Goal: Transaction & Acquisition: Purchase product/service

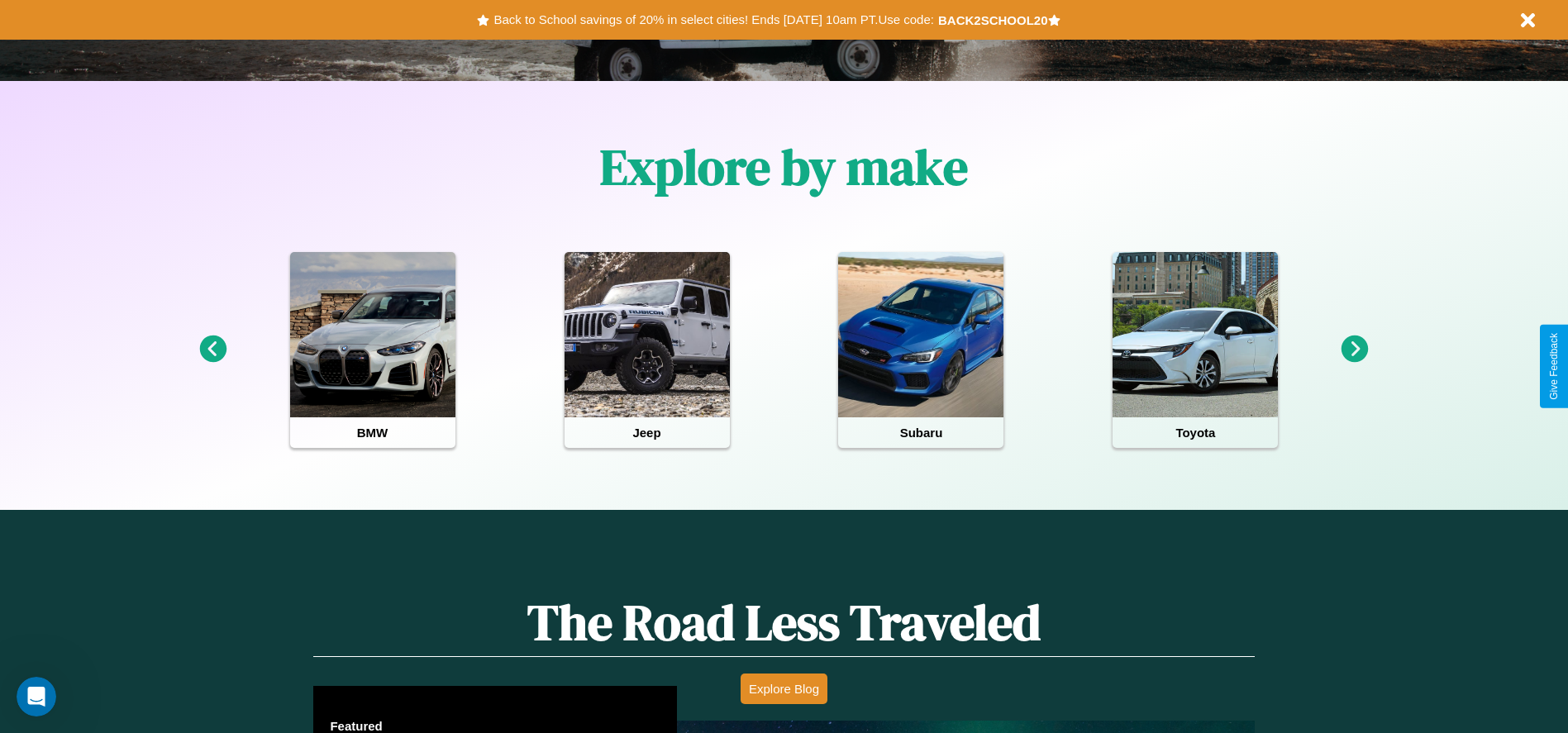
scroll to position [736, 0]
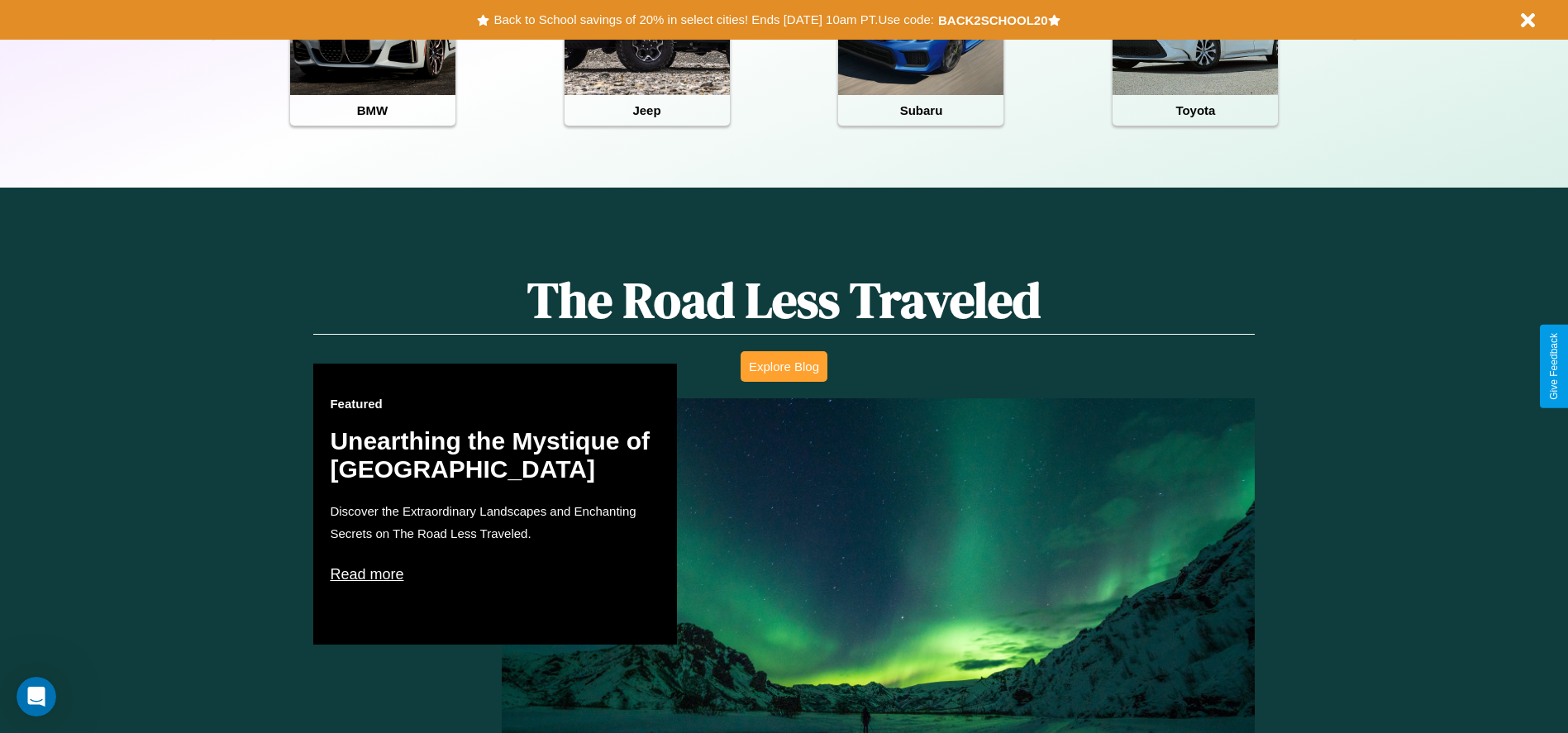
click at [784, 366] on button "Explore Blog" at bounding box center [784, 366] width 87 height 31
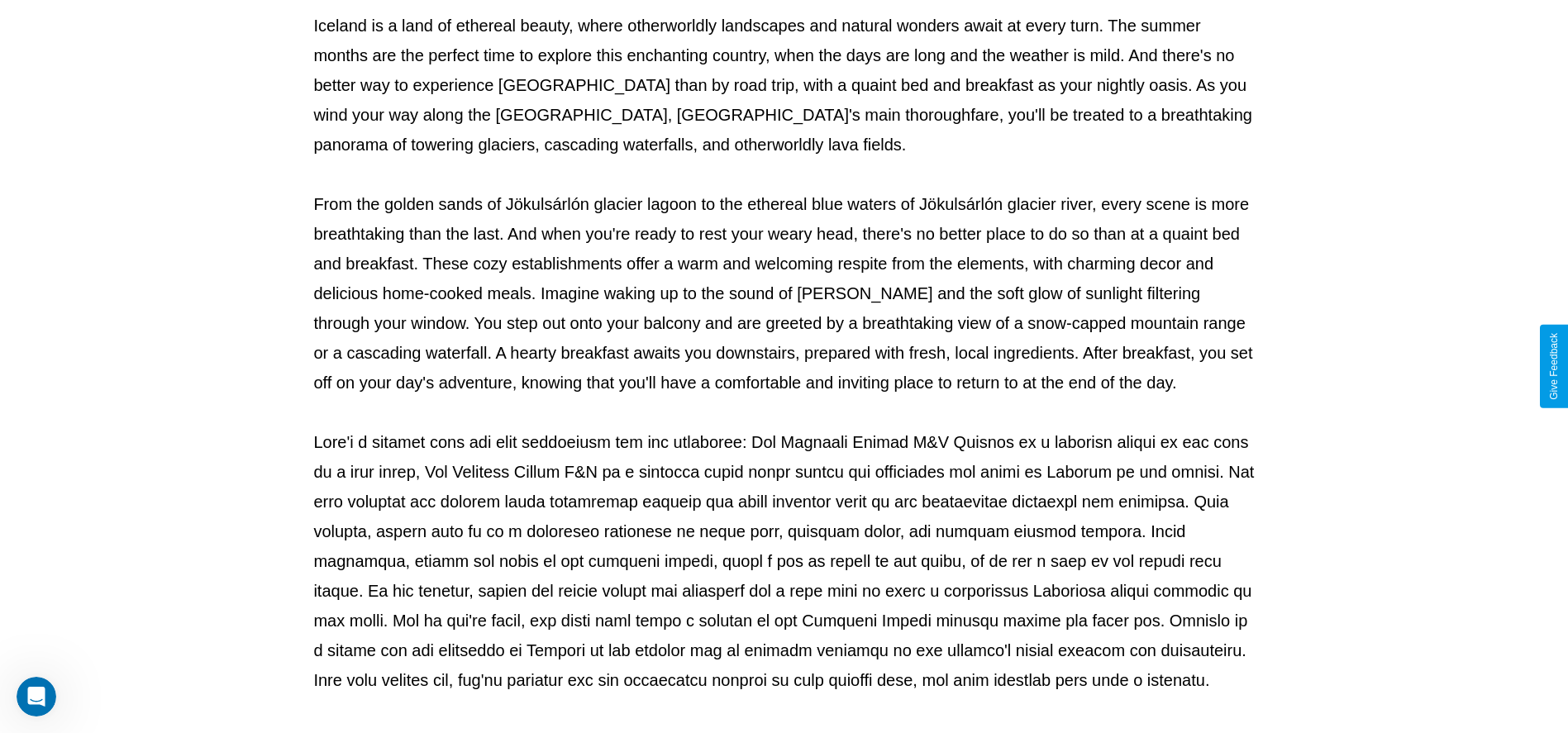
scroll to position [548, 0]
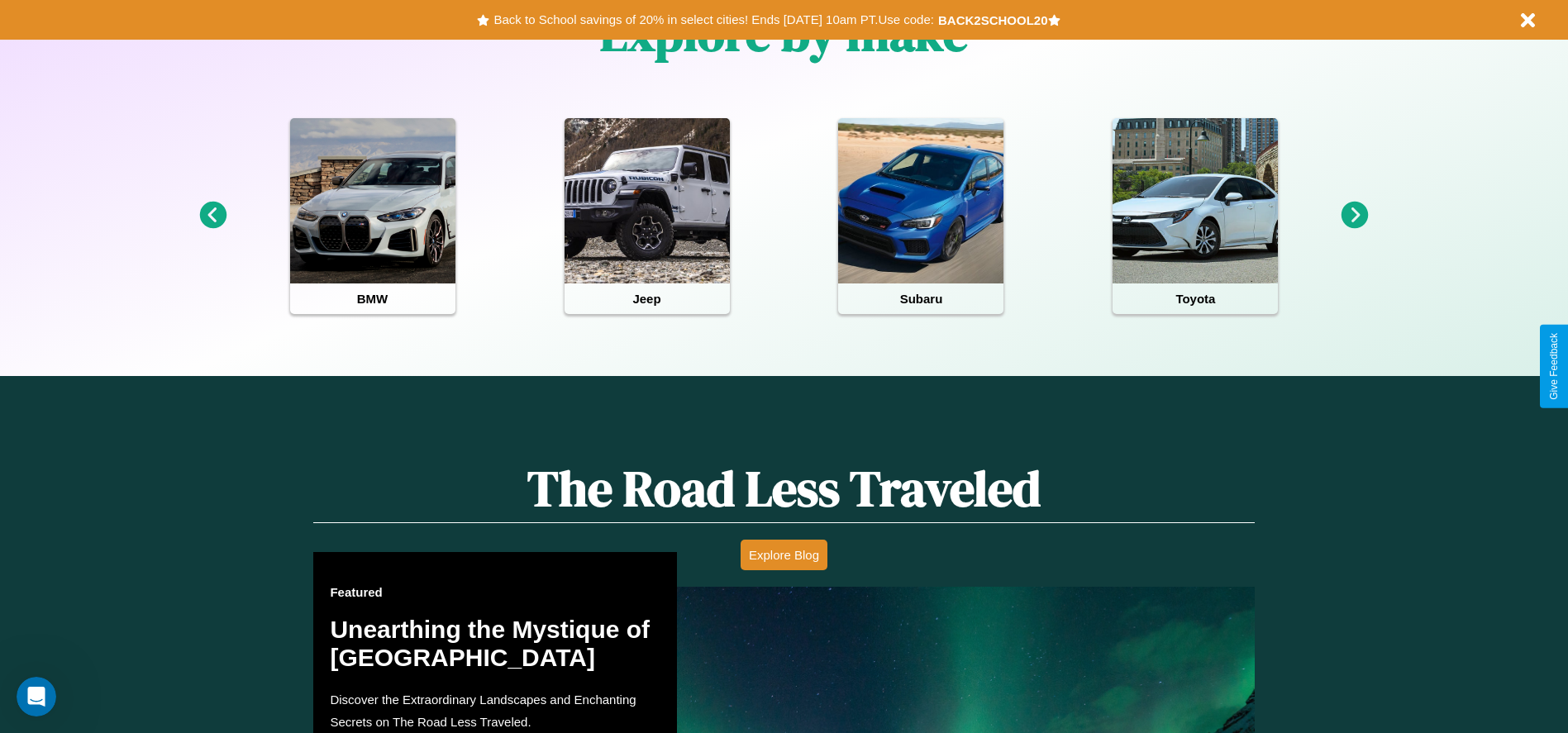
scroll to position [776, 0]
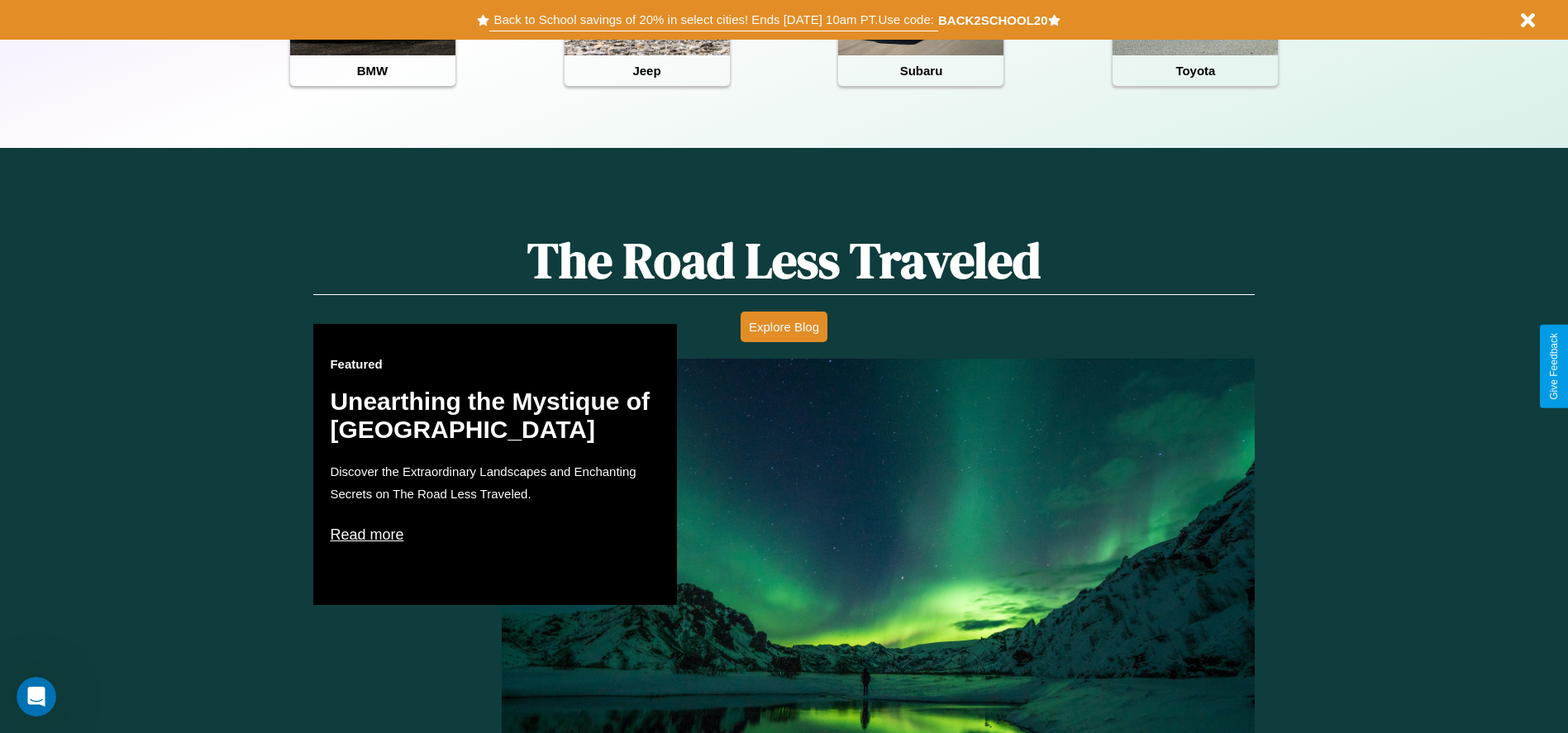
click at [714, 20] on button "Back to School savings of 20% in select cities! Ends 9/1 at 10am PT. Use code:" at bounding box center [713, 20] width 448 height 23
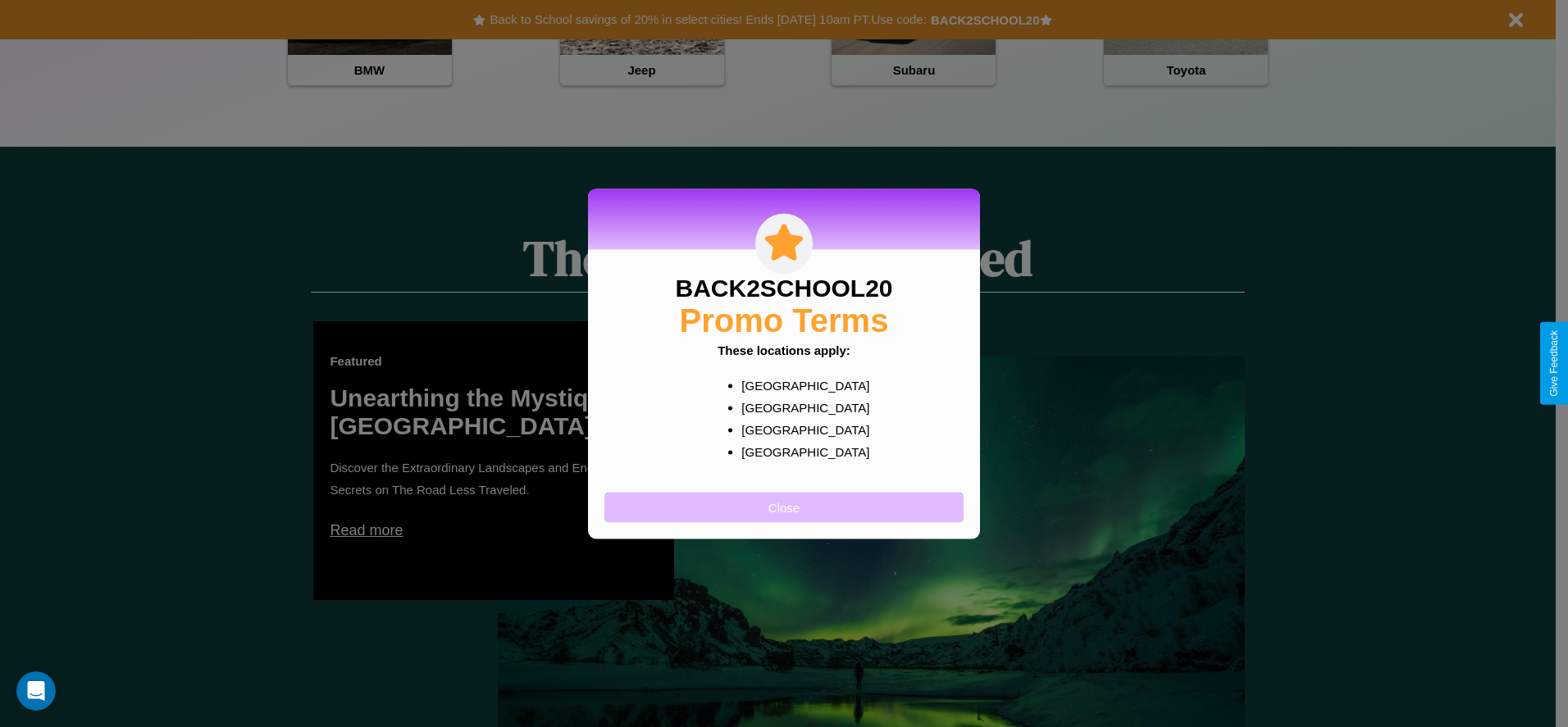
click at [784, 506] on button "Close" at bounding box center [783, 506] width 359 height 31
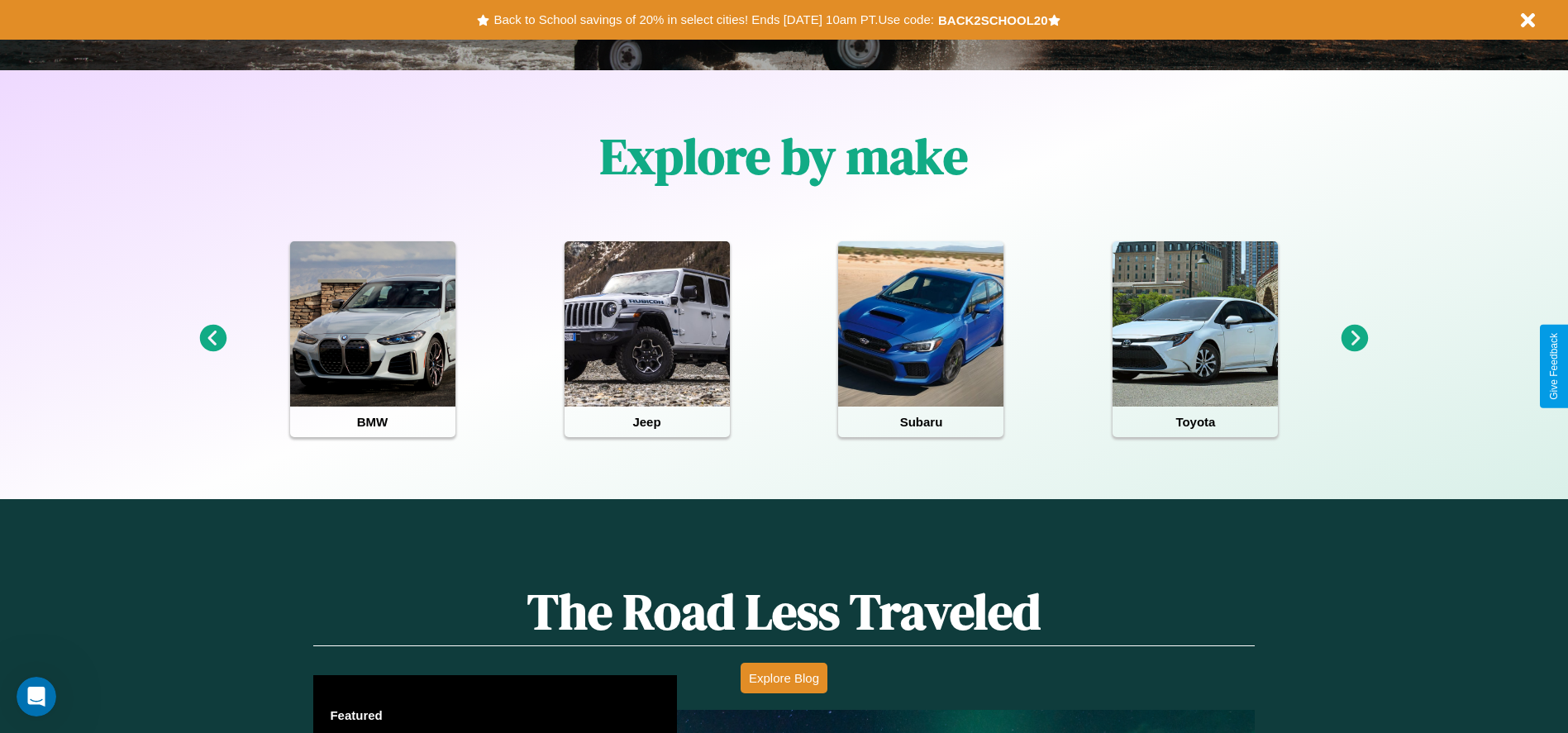
scroll to position [343, 0]
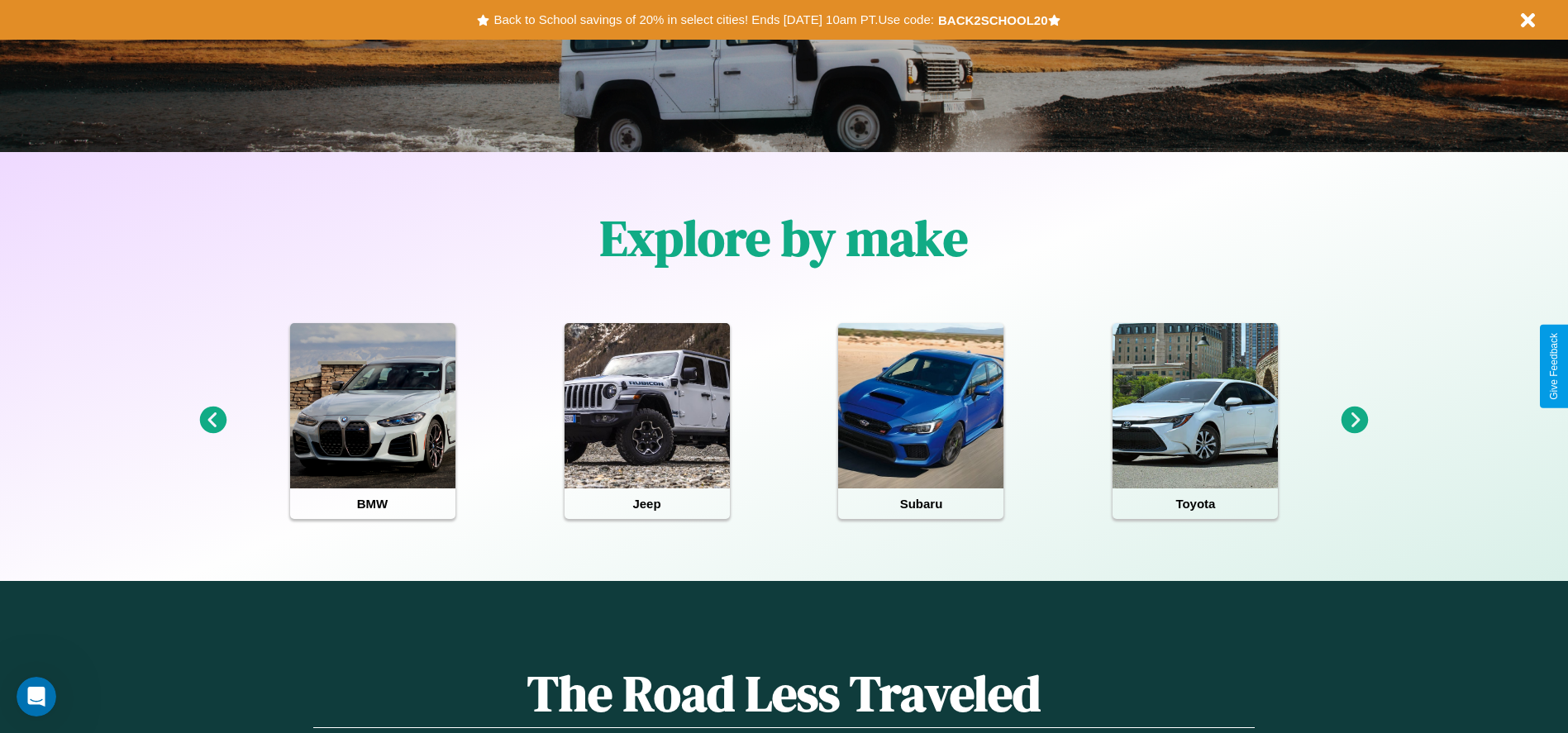
click at [1355, 421] on icon at bounding box center [1355, 420] width 27 height 27
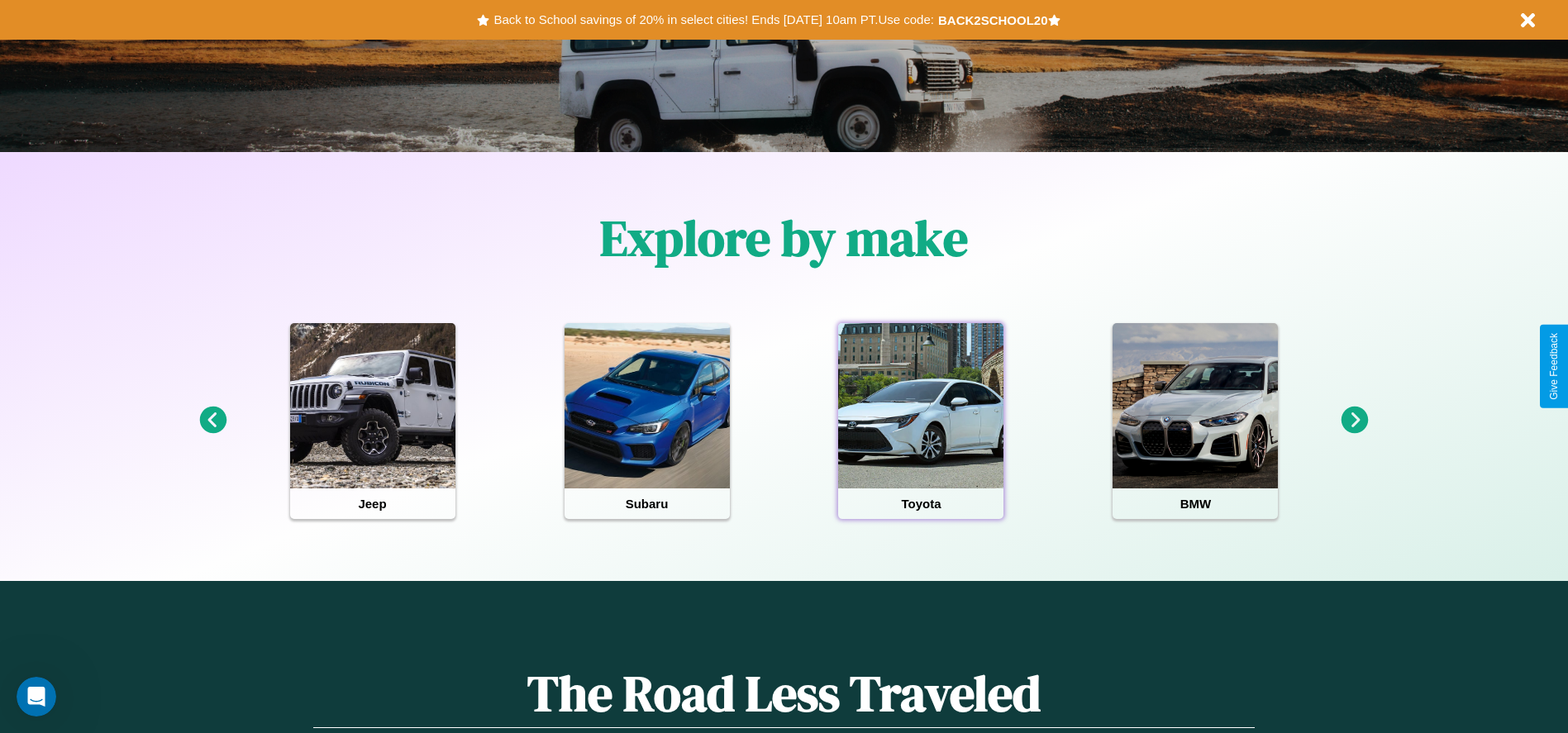
click at [921, 421] on div at bounding box center [921, 406] width 166 height 165
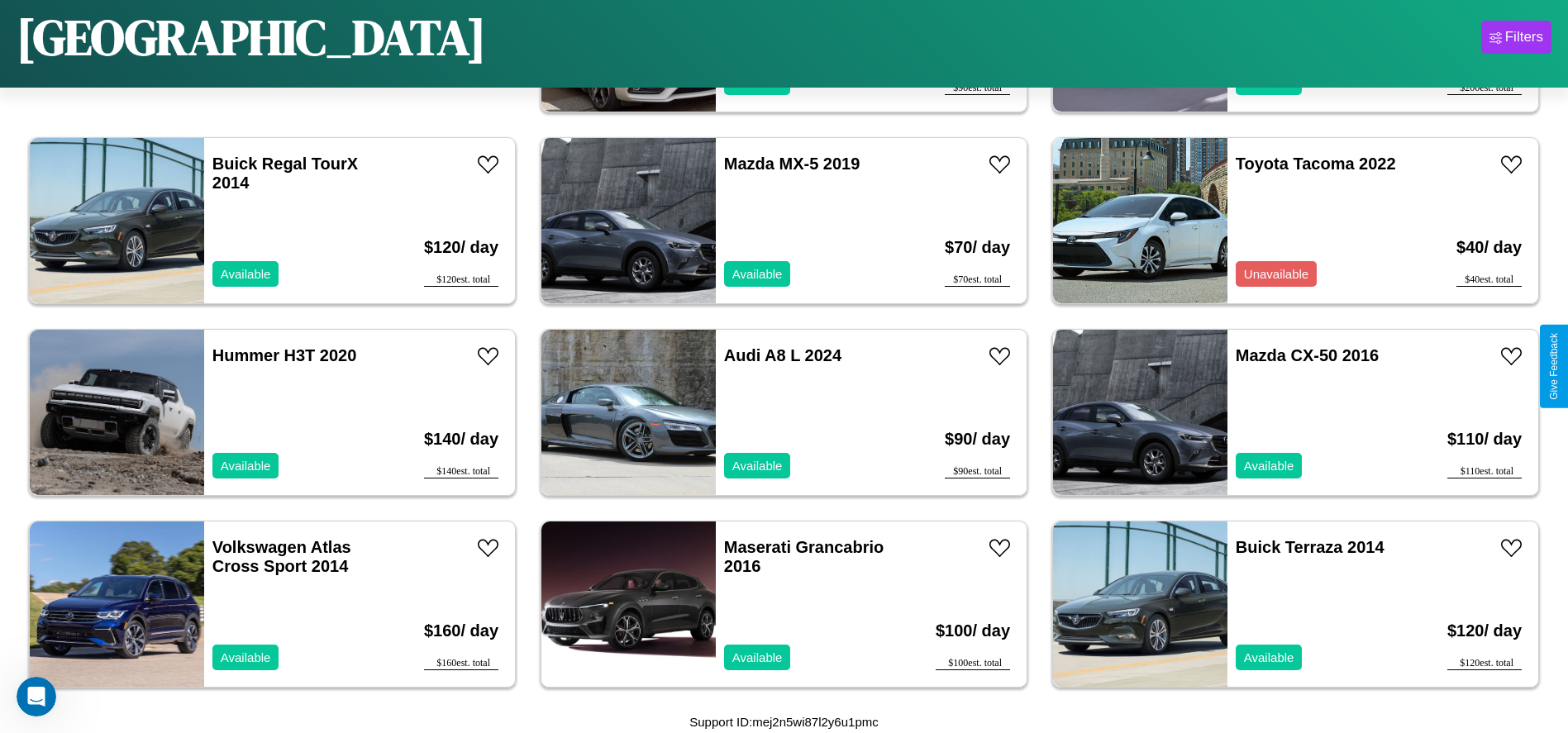
scroll to position [1143, 0]
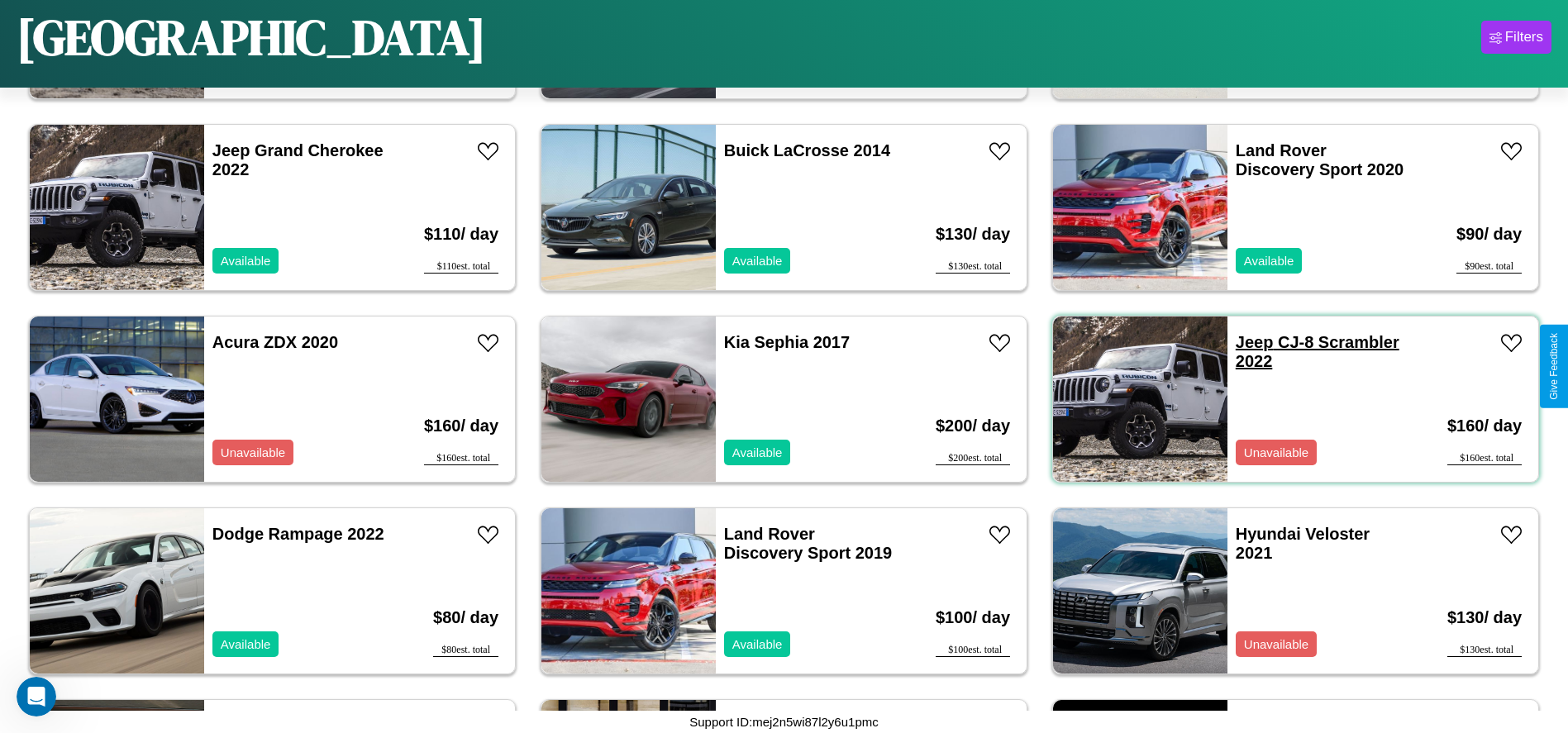
click at [1244, 342] on link "Jeep CJ-8 Scrambler 2022" at bounding box center [1317, 352] width 164 height 37
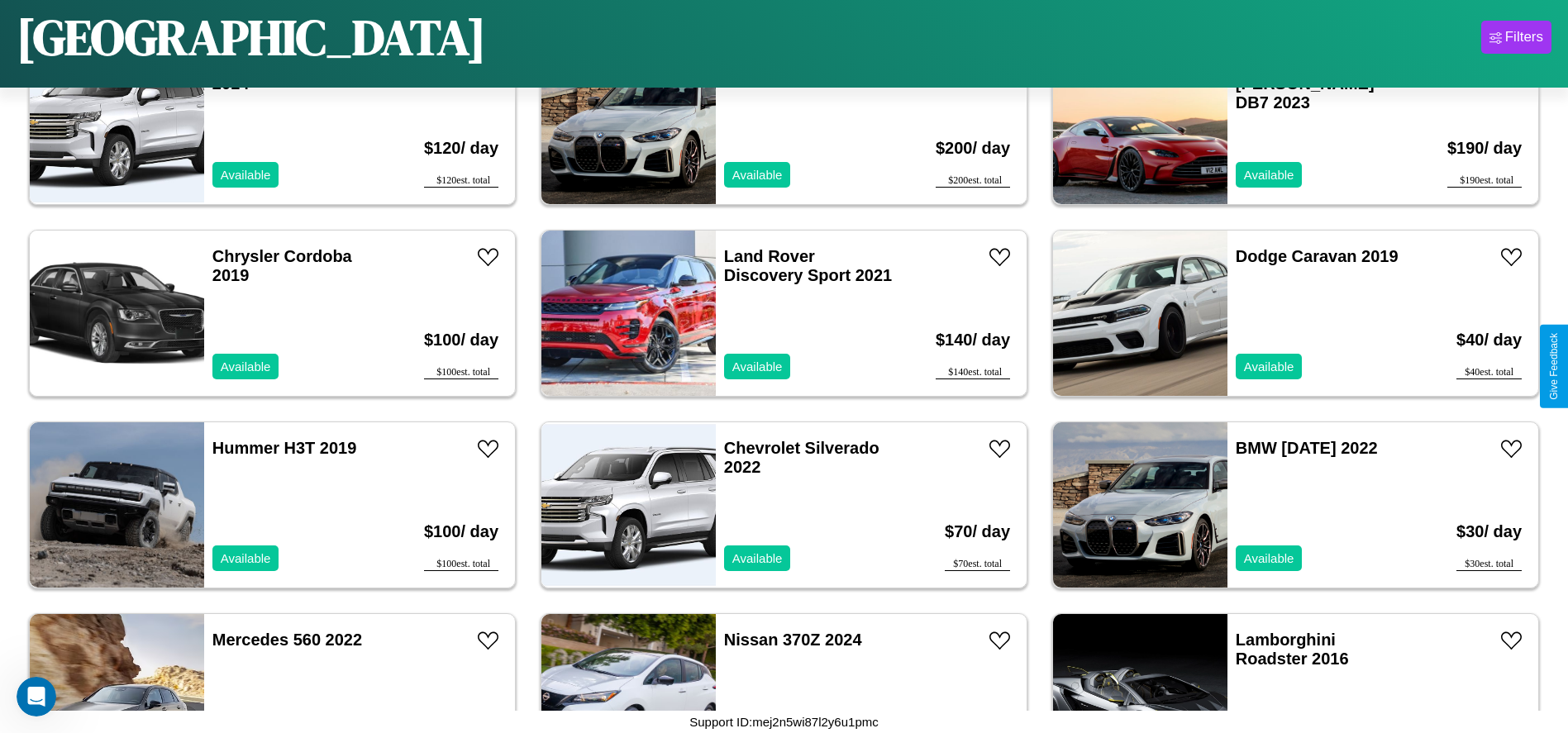
scroll to position [5168, 0]
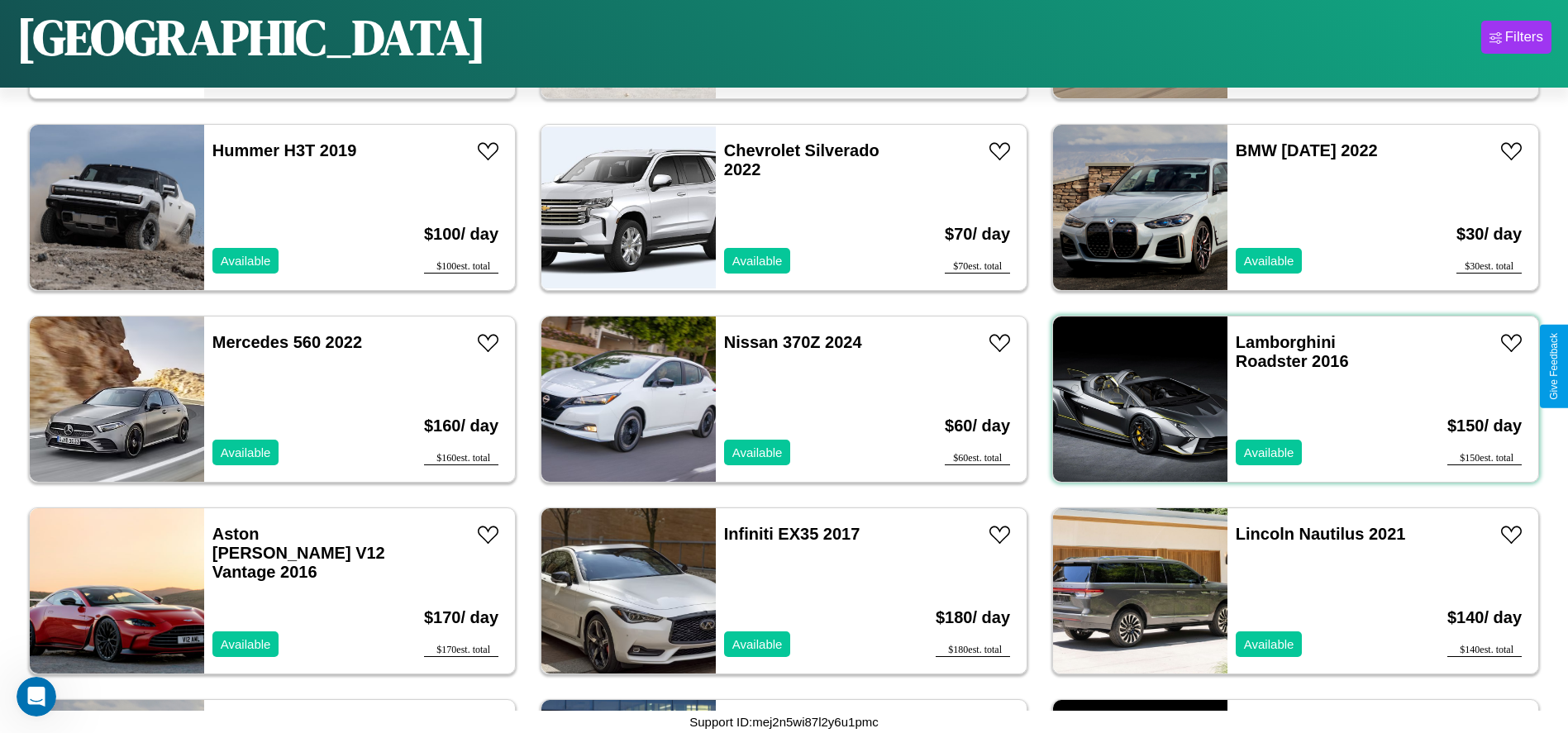
click at [1285, 399] on div "Lamborghini Roadster 2016 Available" at bounding box center [1323, 398] width 191 height 165
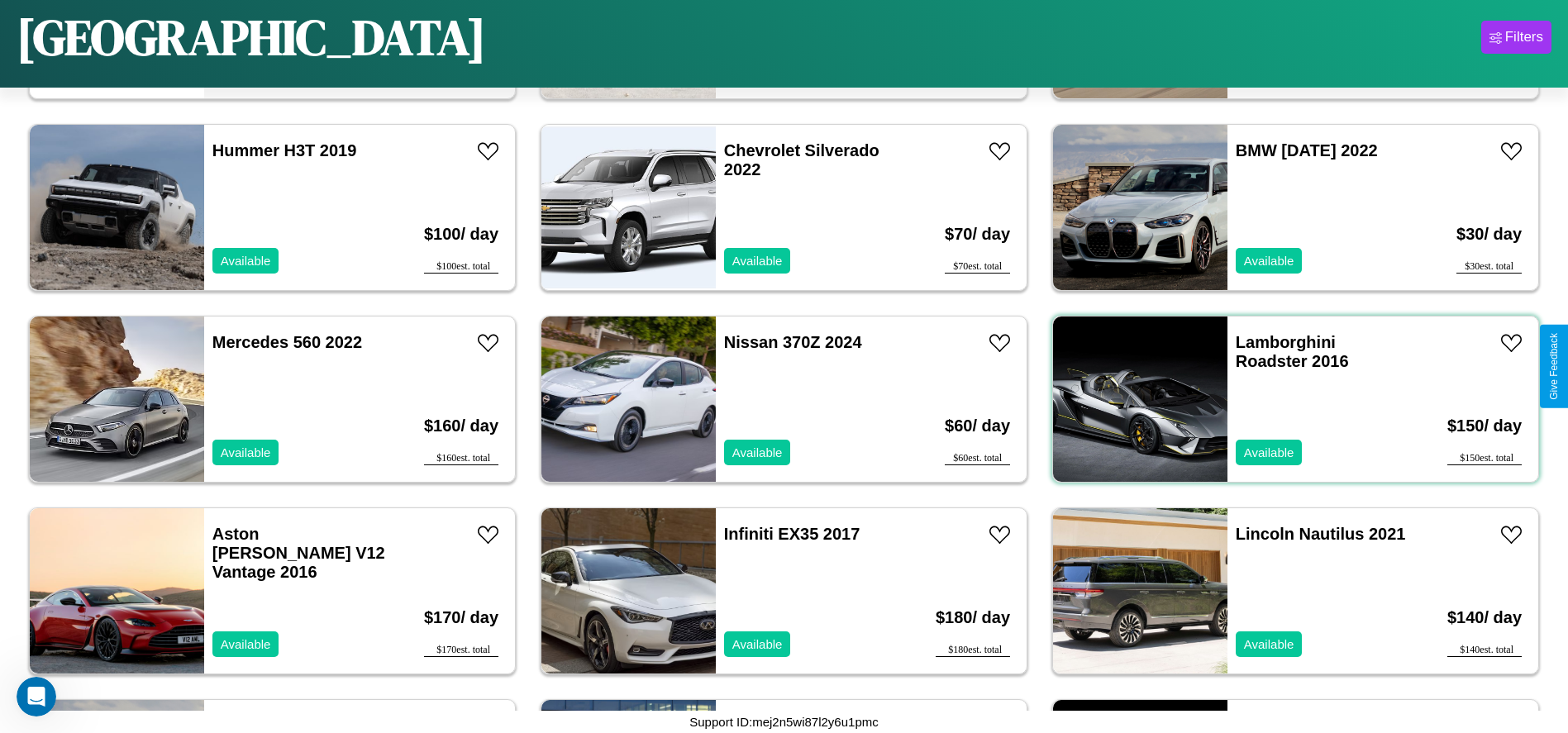
click at [1285, 399] on div "Lamborghini Roadster 2016 Available" at bounding box center [1323, 398] width 191 height 165
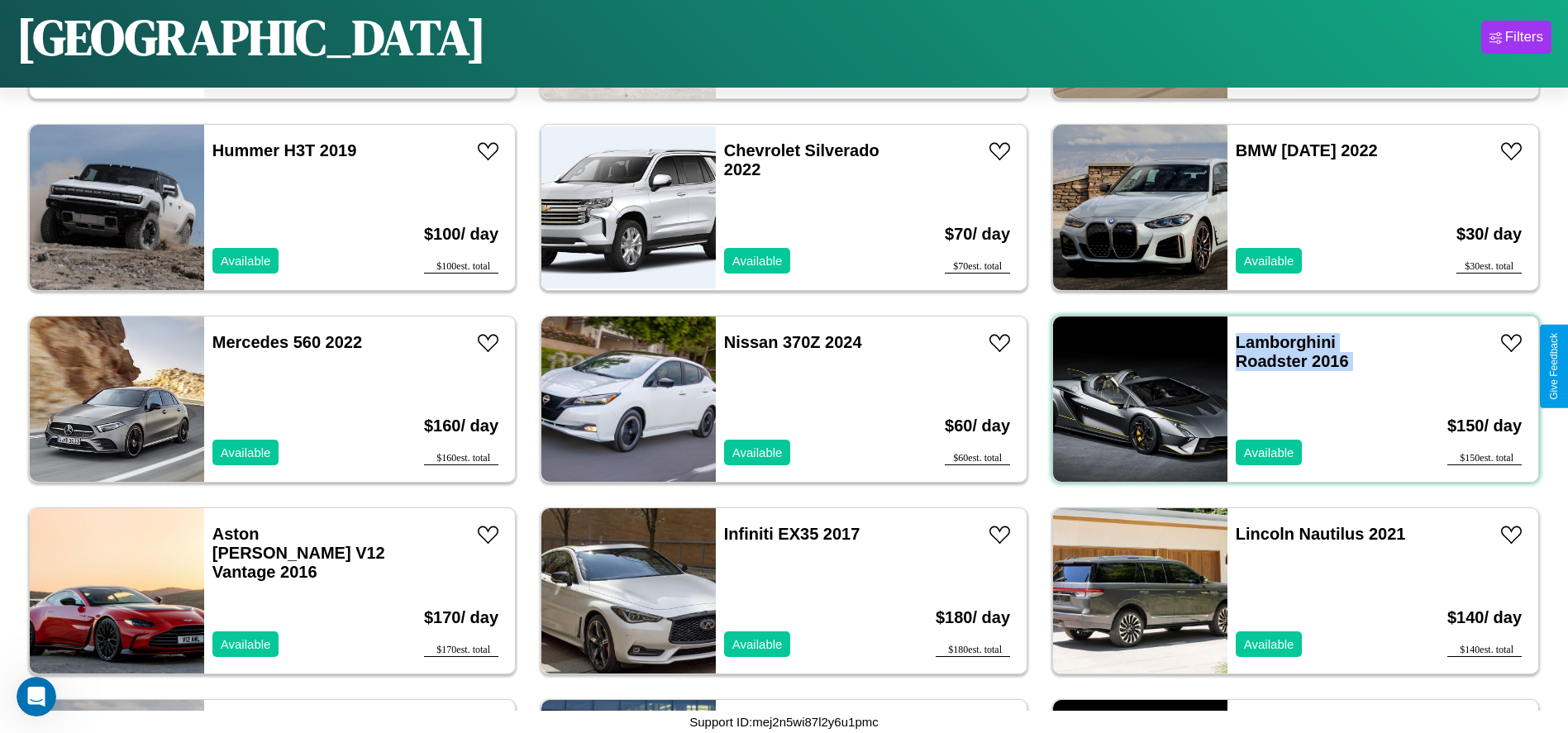
click at [1285, 399] on div "Lamborghini Roadster 2016 Available" at bounding box center [1323, 398] width 191 height 165
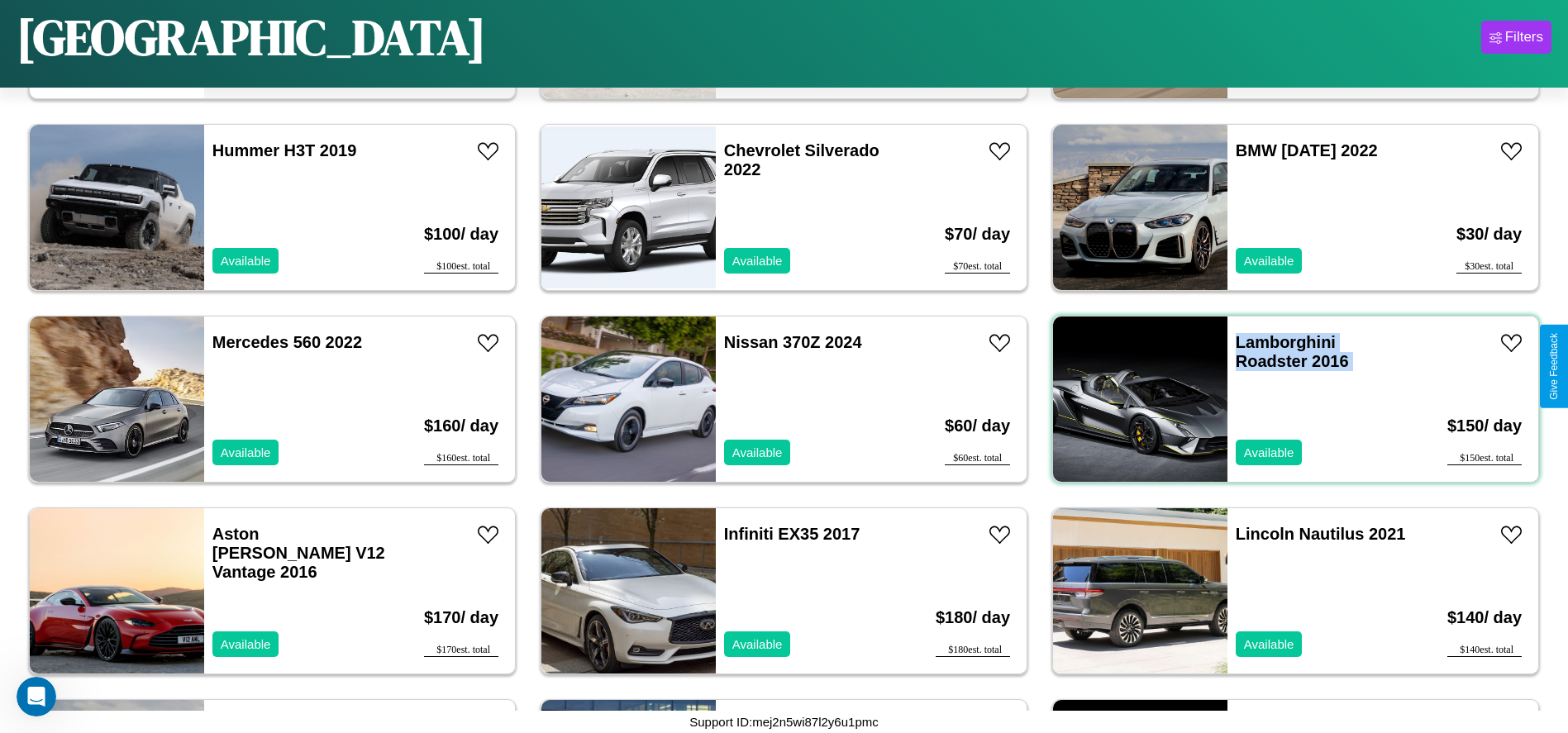
click at [1285, 399] on div "Lamborghini Roadster 2016 Available" at bounding box center [1323, 398] width 191 height 165
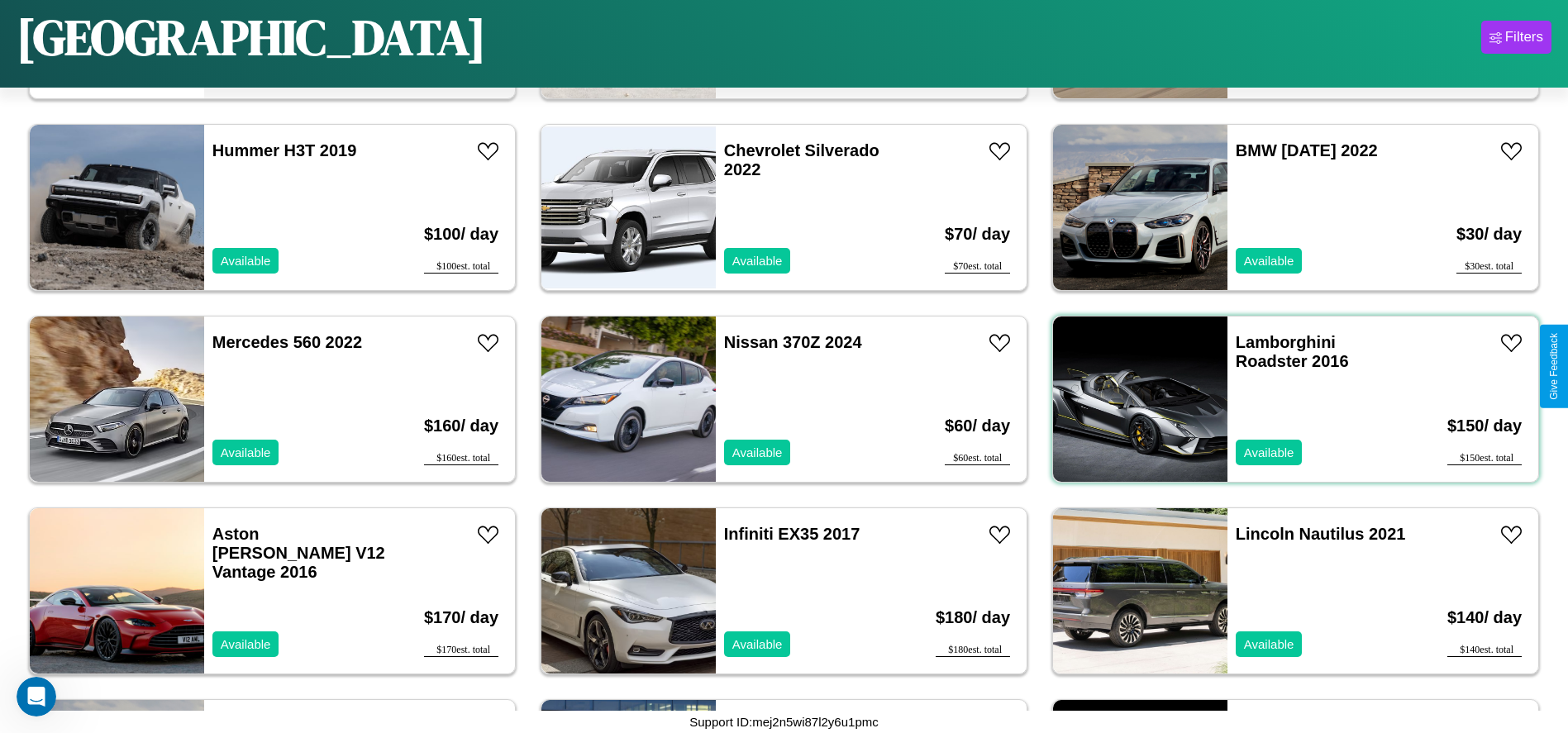
click at [1285, 399] on div "Lamborghini Roadster 2016 Available" at bounding box center [1323, 398] width 191 height 165
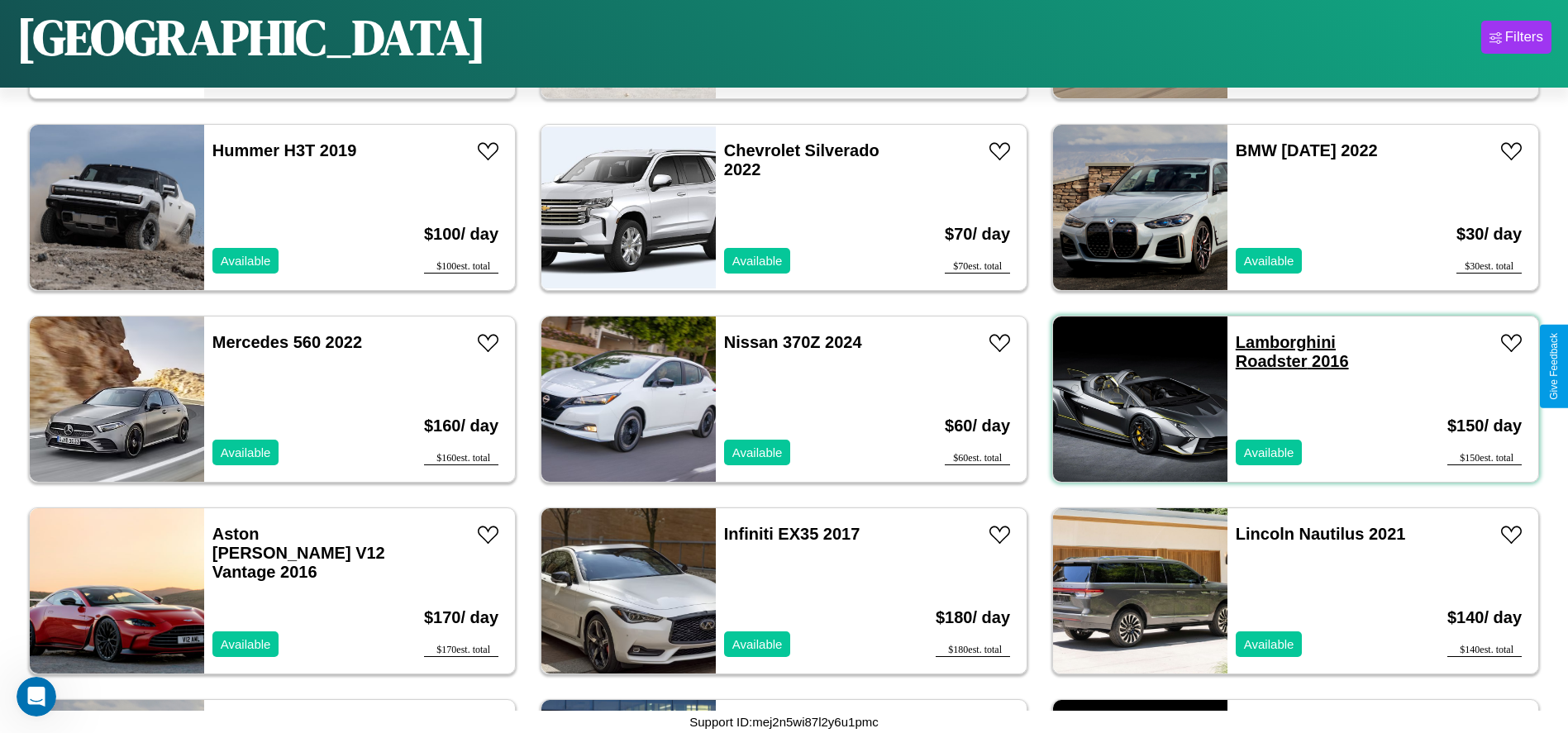
click at [1276, 342] on link "Lamborghini Roadster 2016" at bounding box center [1292, 352] width 113 height 37
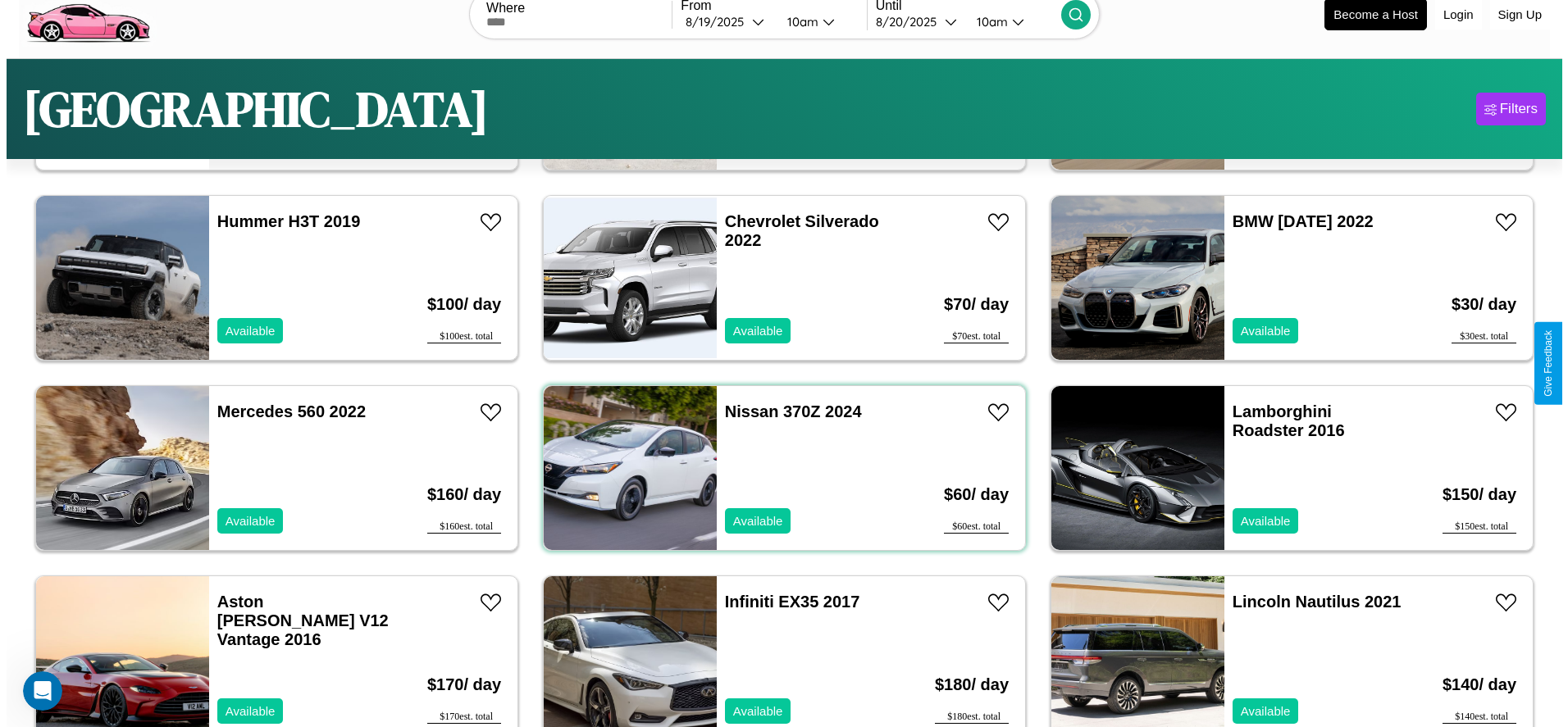
scroll to position [0, 0]
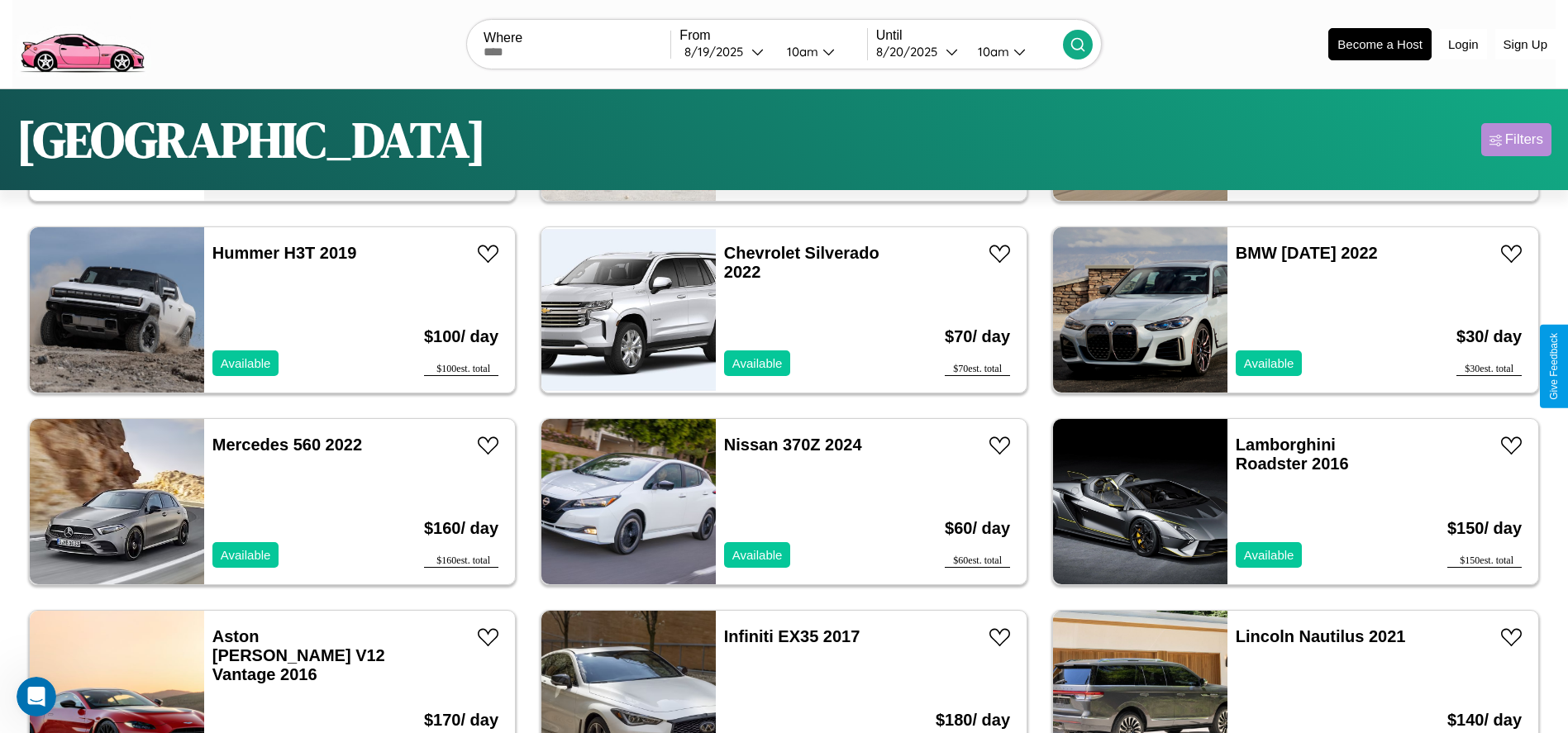
click at [1517, 139] on div "Filters" at bounding box center [1524, 140] width 38 height 17
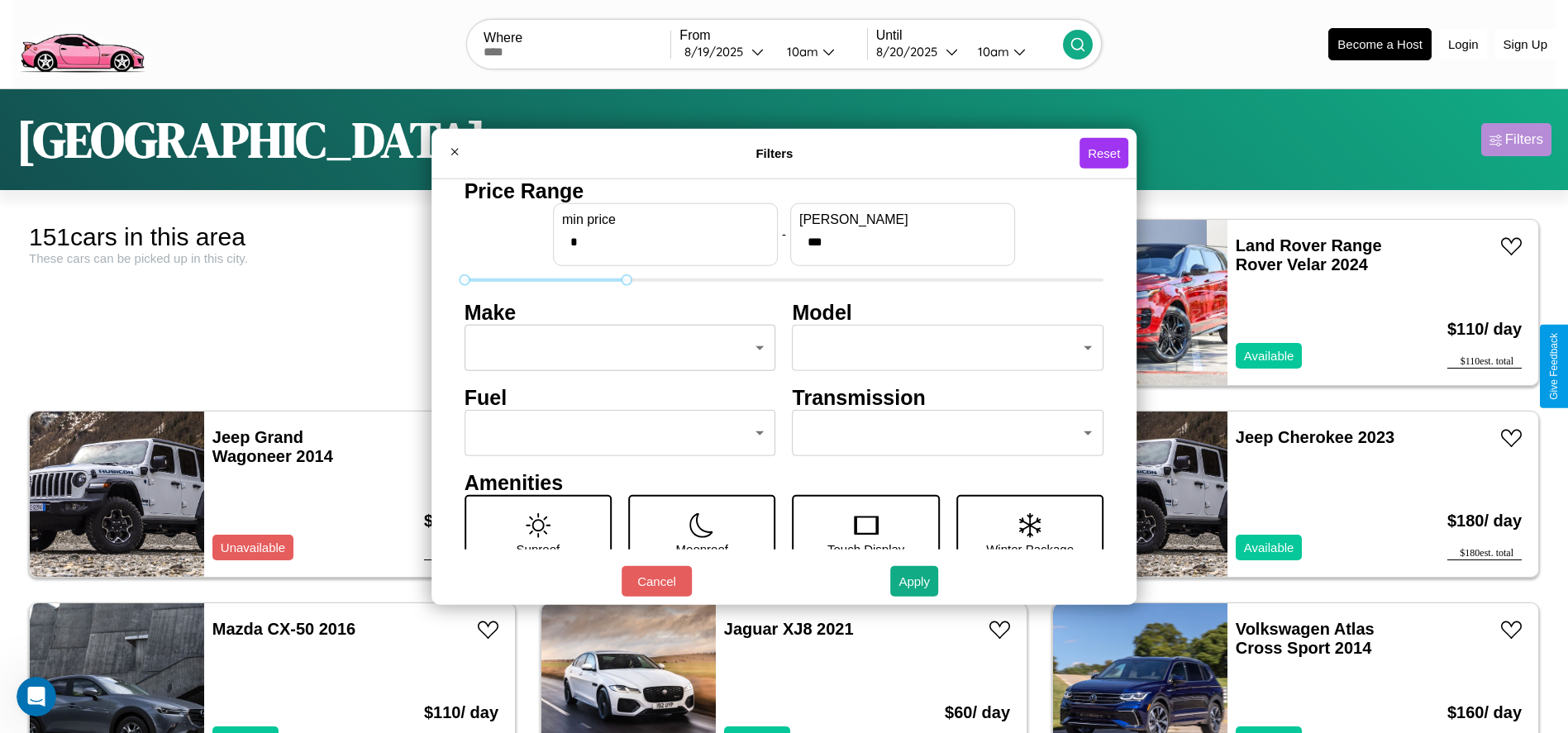
type input "***"
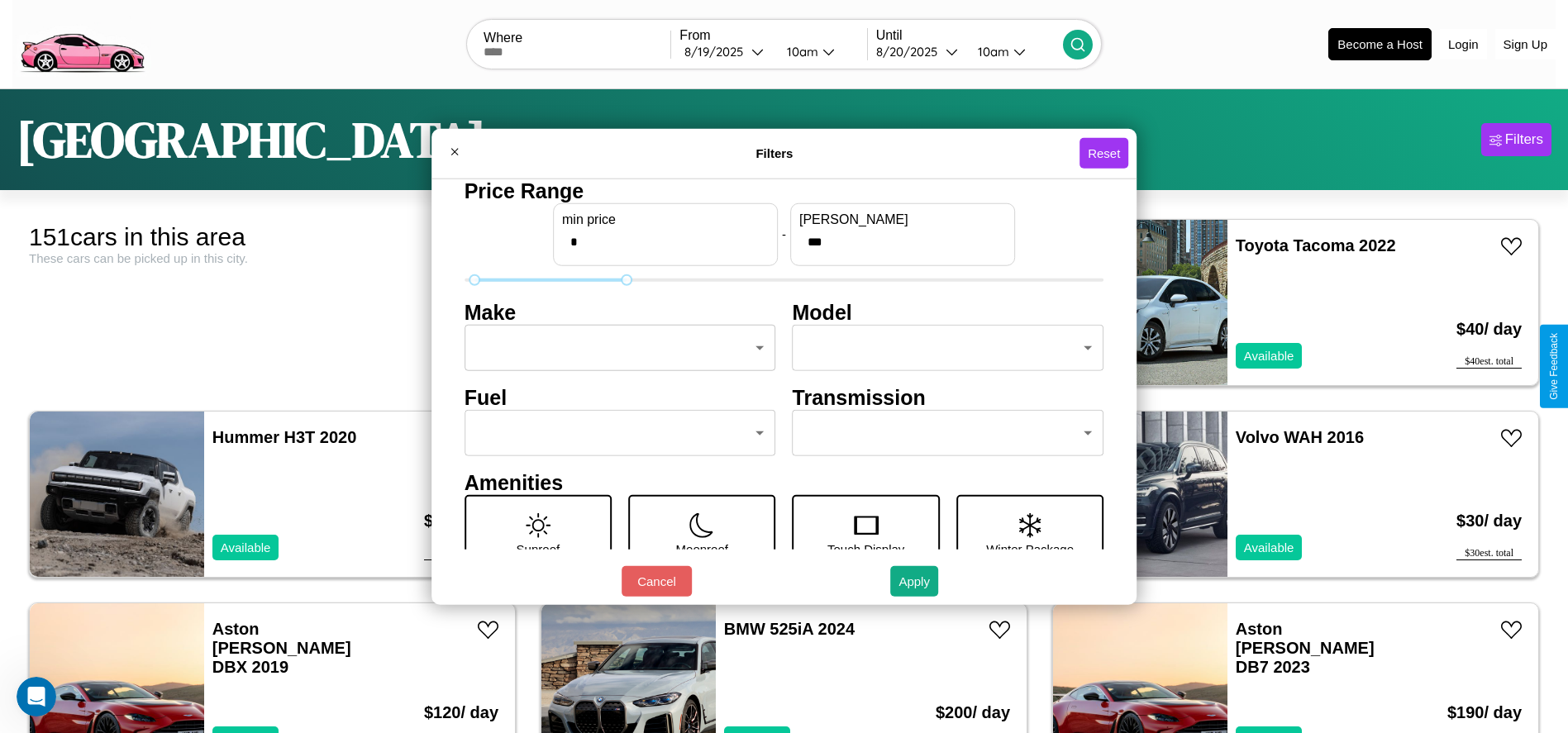
type input "*"
click at [615, 348] on body "CarGo Where From 8 / 19 / 2025 10am Until 8 / 20 / 2025 10am Become a Host Logi…" at bounding box center [784, 417] width 1568 height 835
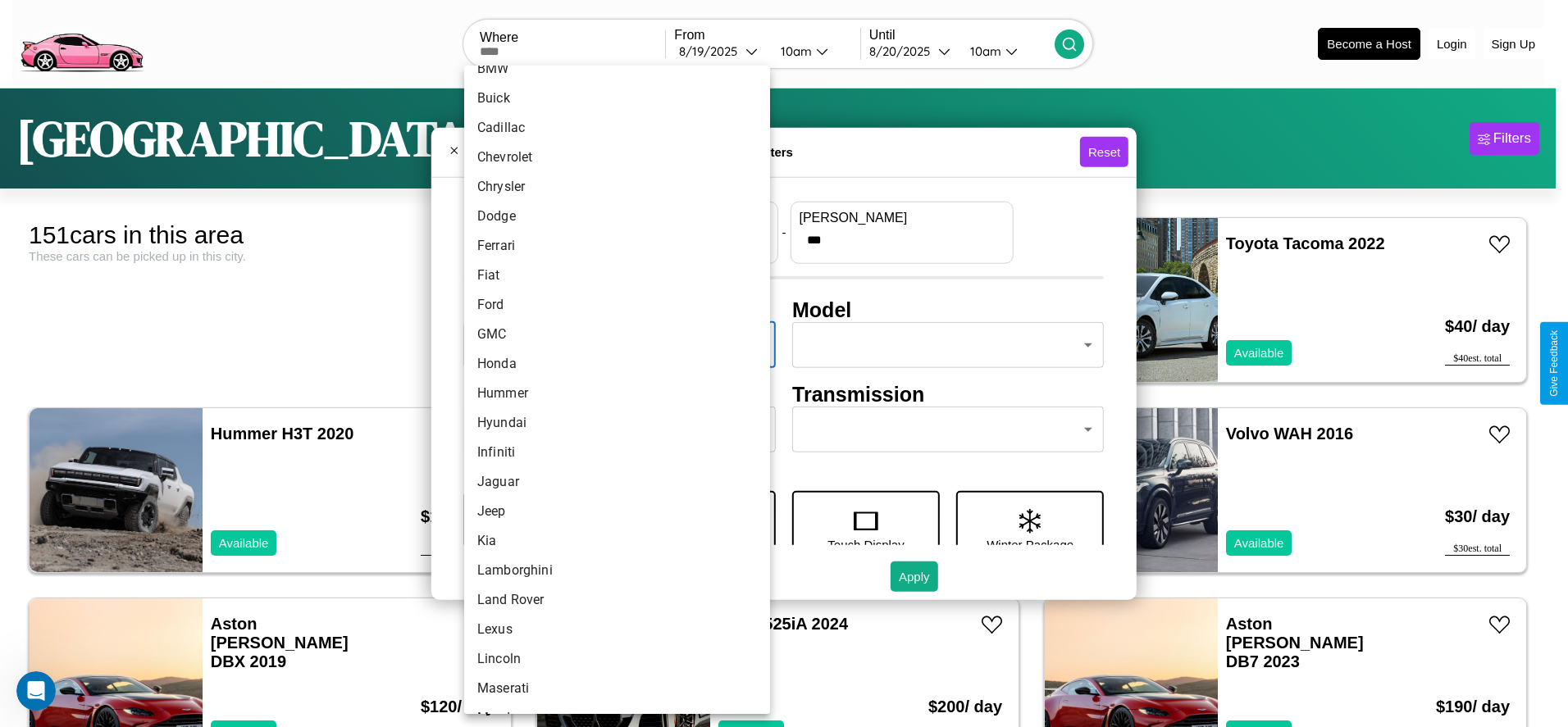
scroll to position [199, 0]
click at [610, 389] on li "Hummer" at bounding box center [617, 389] width 306 height 30
type input "******"
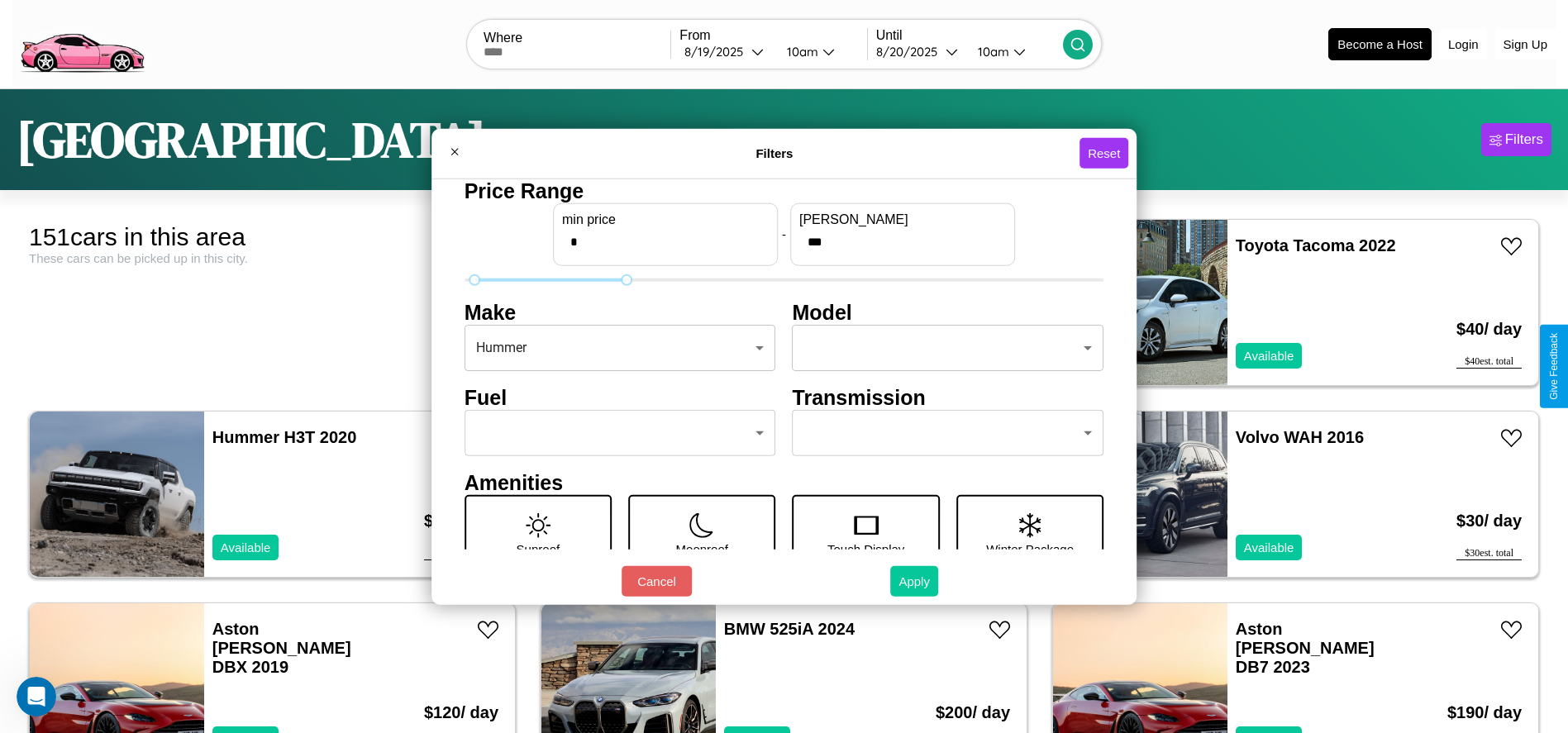
click at [915, 581] on button "Apply" at bounding box center [914, 581] width 48 height 31
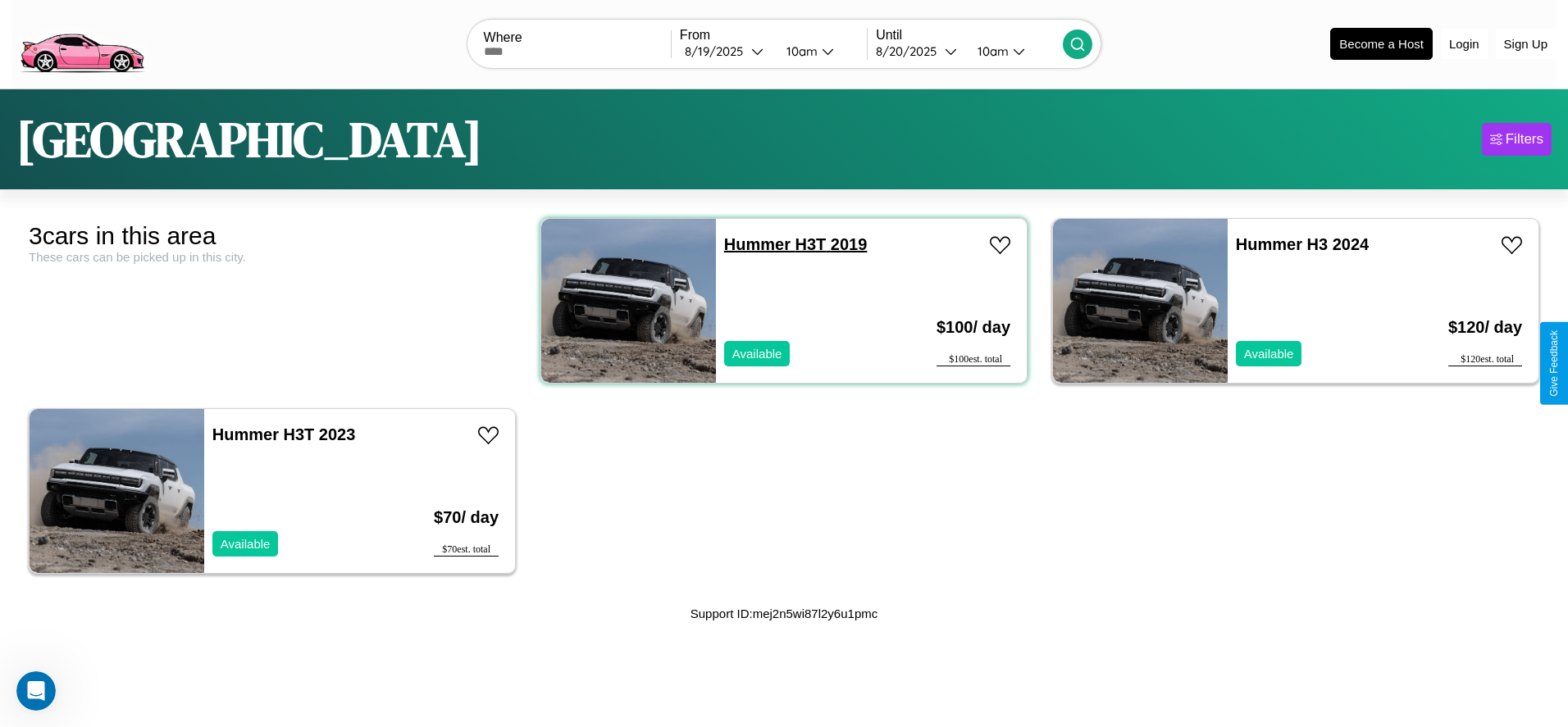
click at [751, 243] on link "Hummer H3T 2019" at bounding box center [795, 244] width 144 height 18
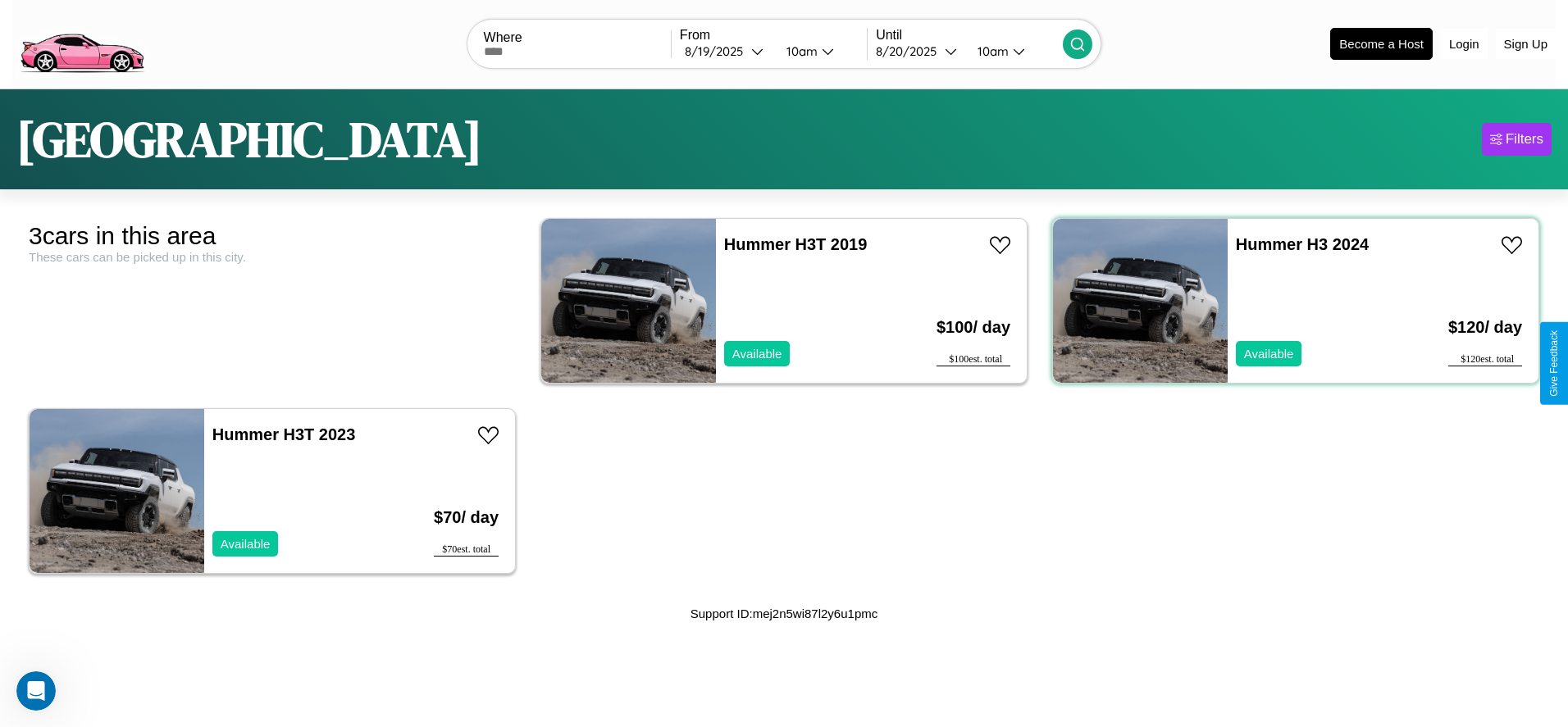
click at [1285, 300] on div "Hummer H3 2024 Available" at bounding box center [1323, 300] width 191 height 164
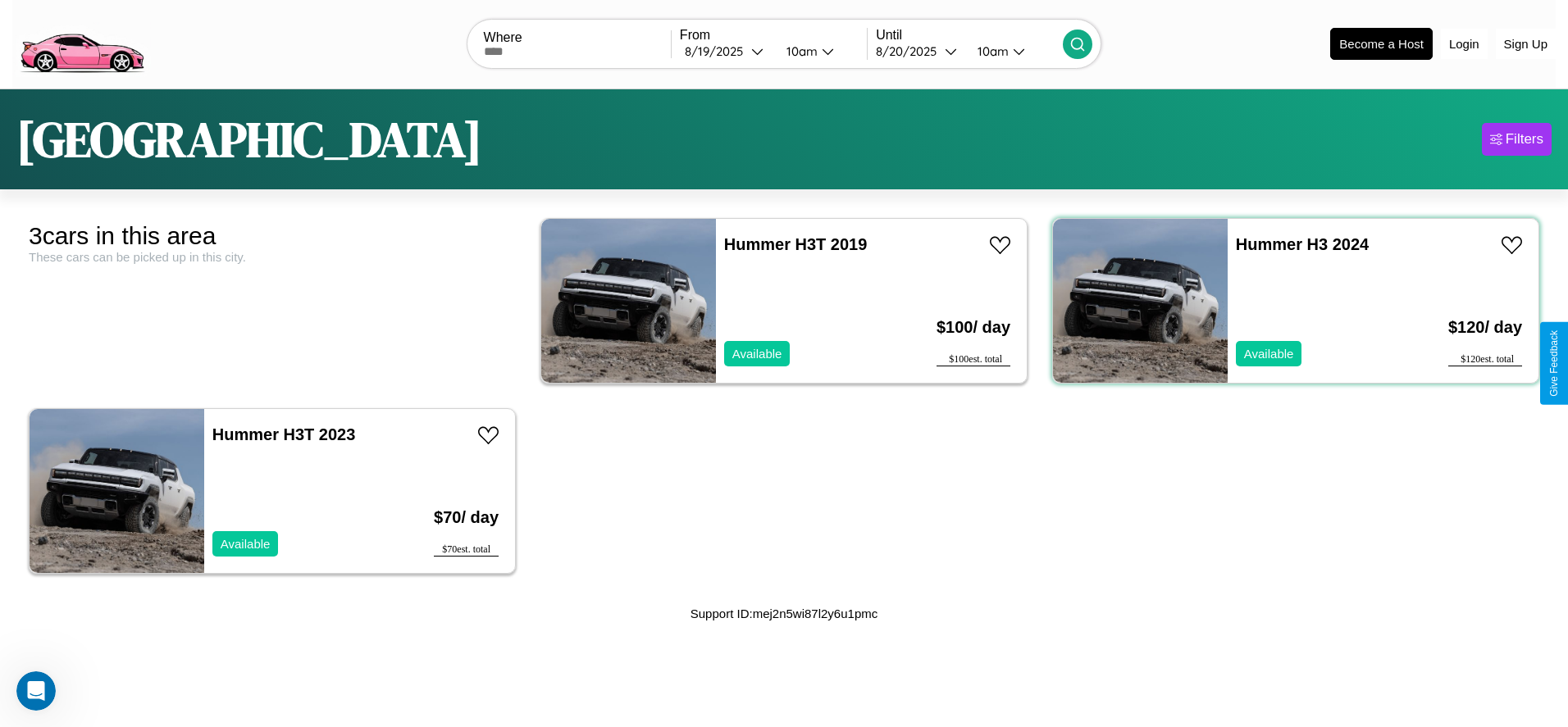
click at [1285, 300] on div "Hummer H3 2024 Available" at bounding box center [1323, 300] width 191 height 164
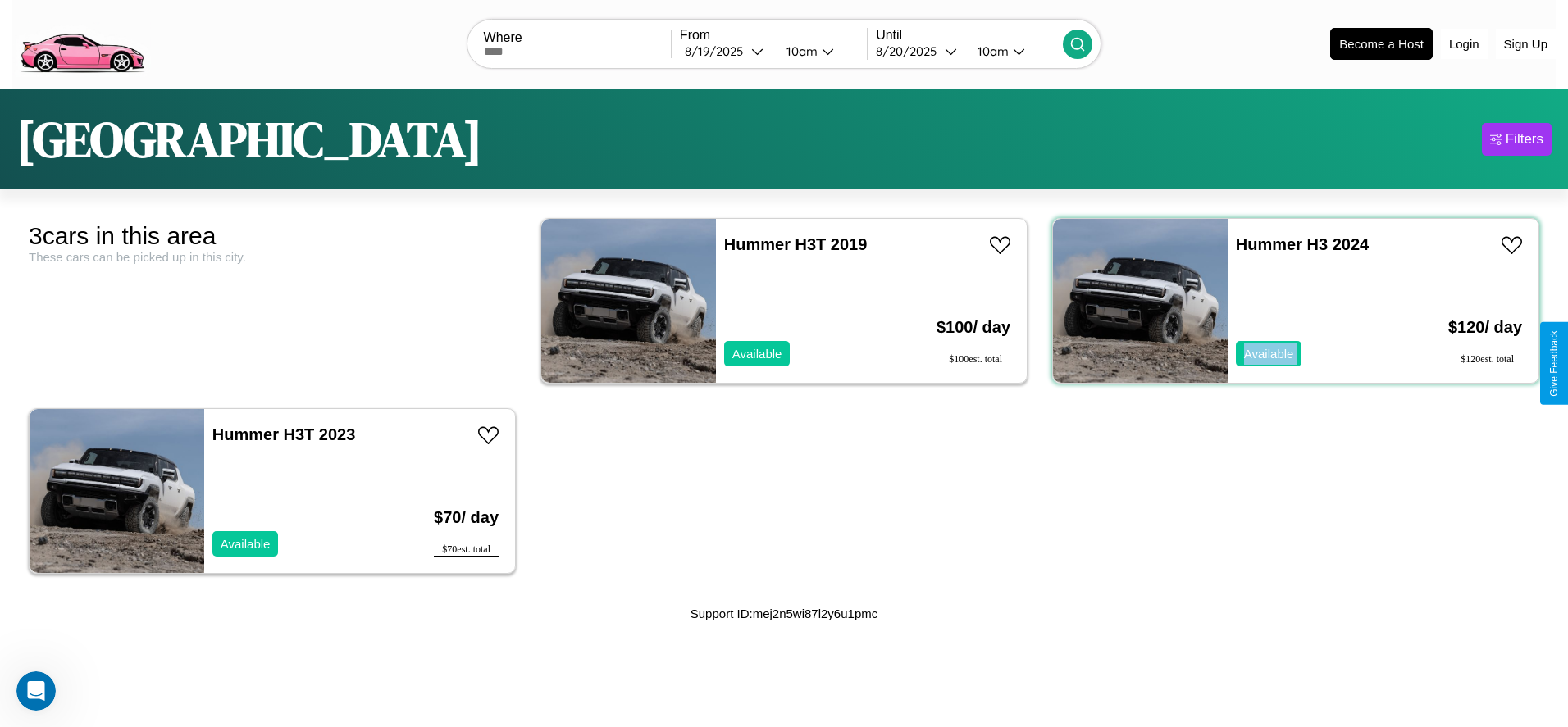
click at [1285, 300] on div "Hummer H3 2024 Available" at bounding box center [1323, 300] width 191 height 164
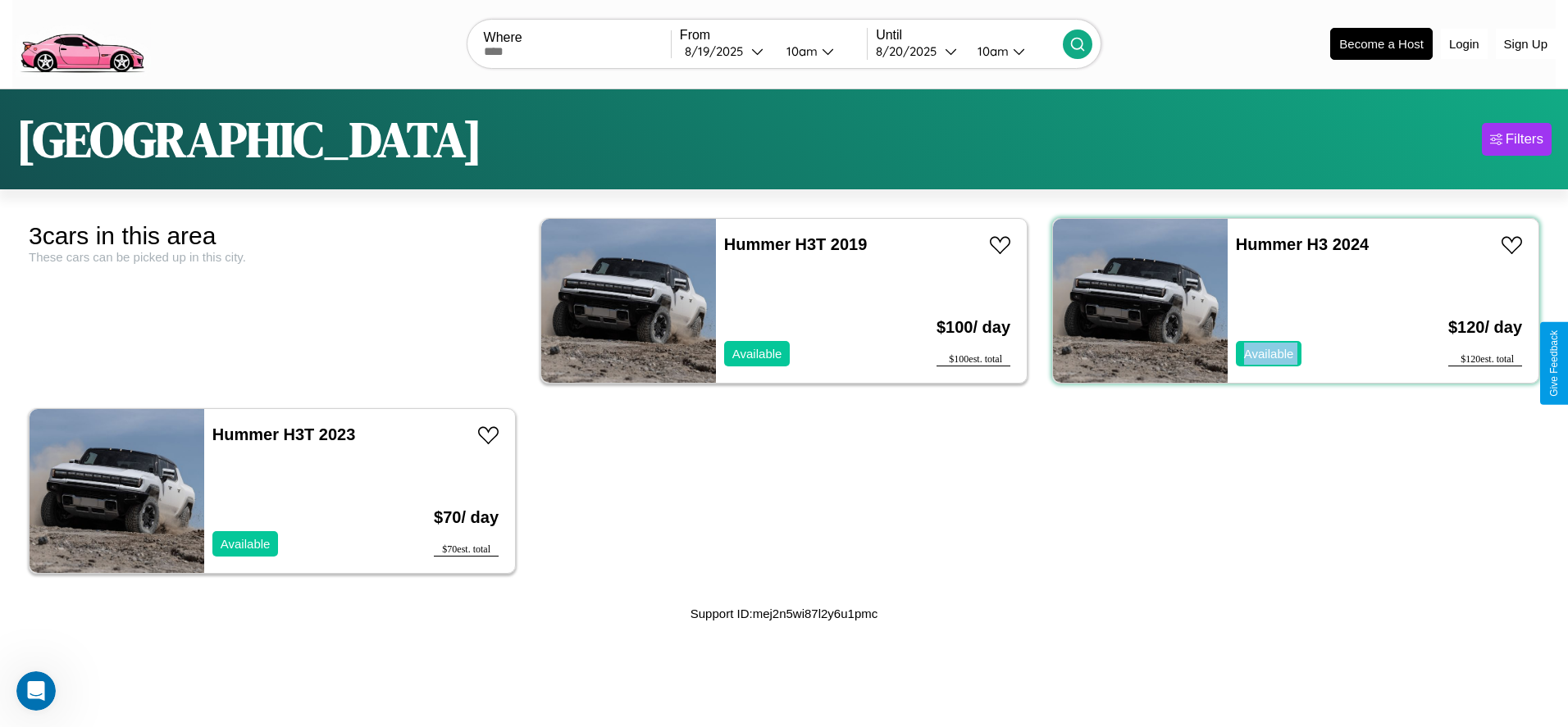
click at [1285, 300] on div "Hummer H3 2024 Available" at bounding box center [1323, 300] width 191 height 164
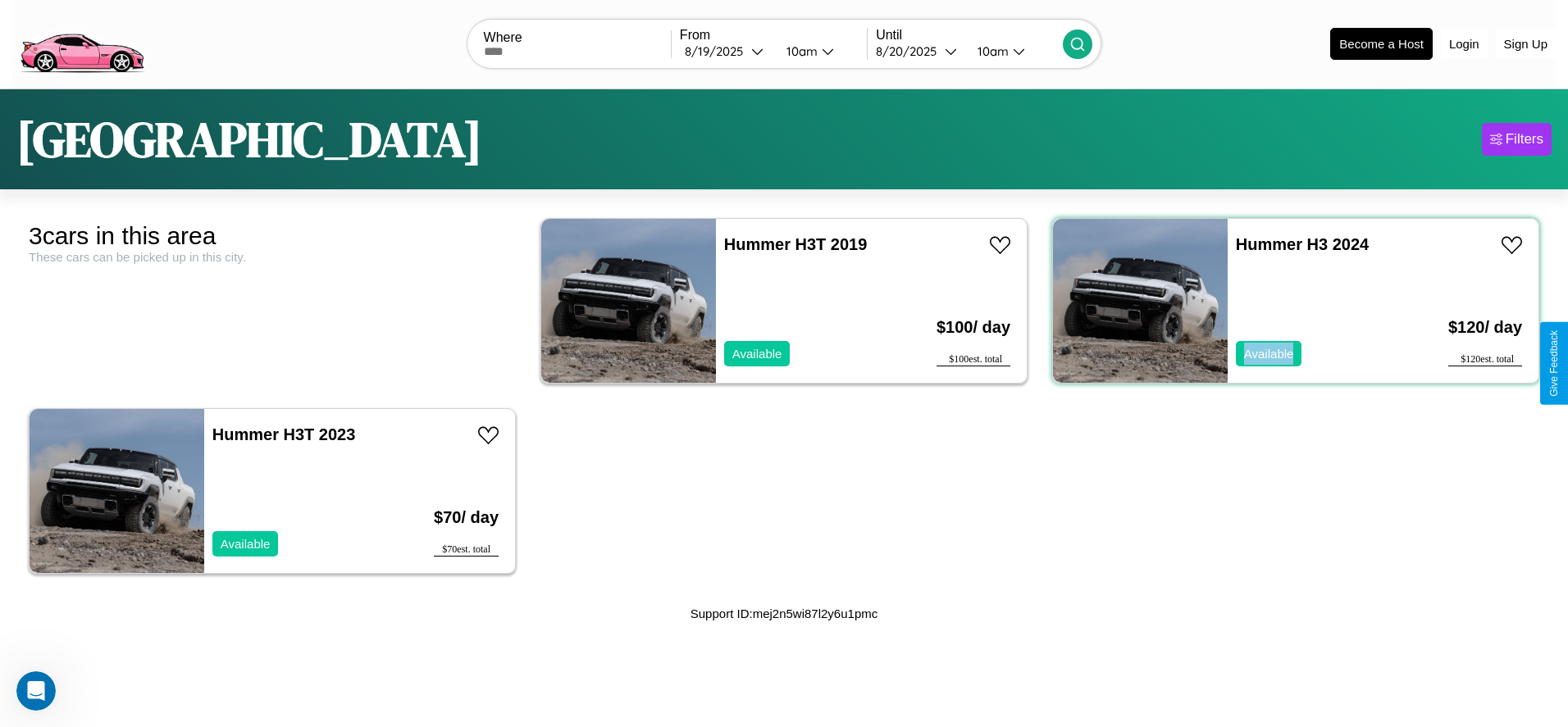
click at [1285, 300] on div "Hummer H3 2024 Available" at bounding box center [1323, 300] width 191 height 164
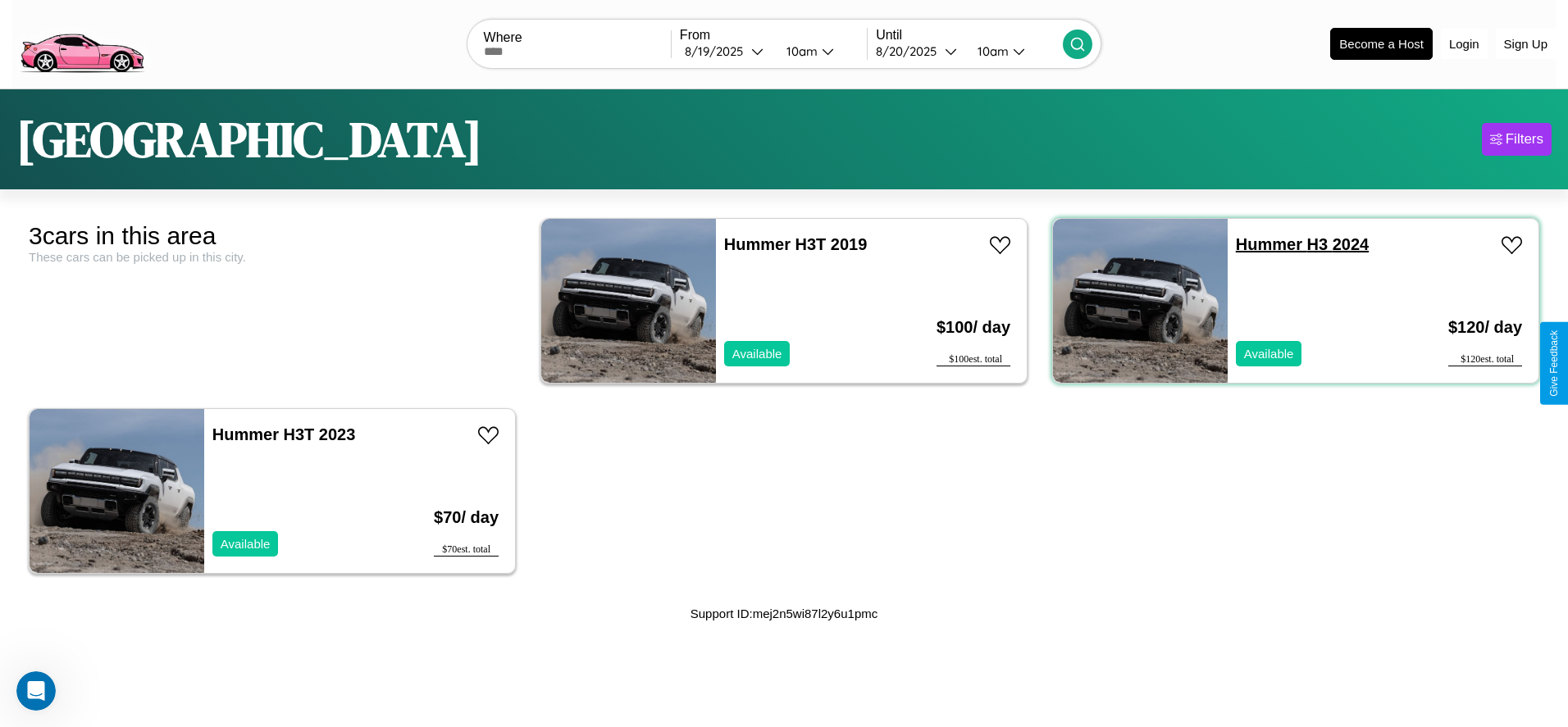
click at [1259, 243] on link "Hummer H3 2024" at bounding box center [1302, 244] width 133 height 18
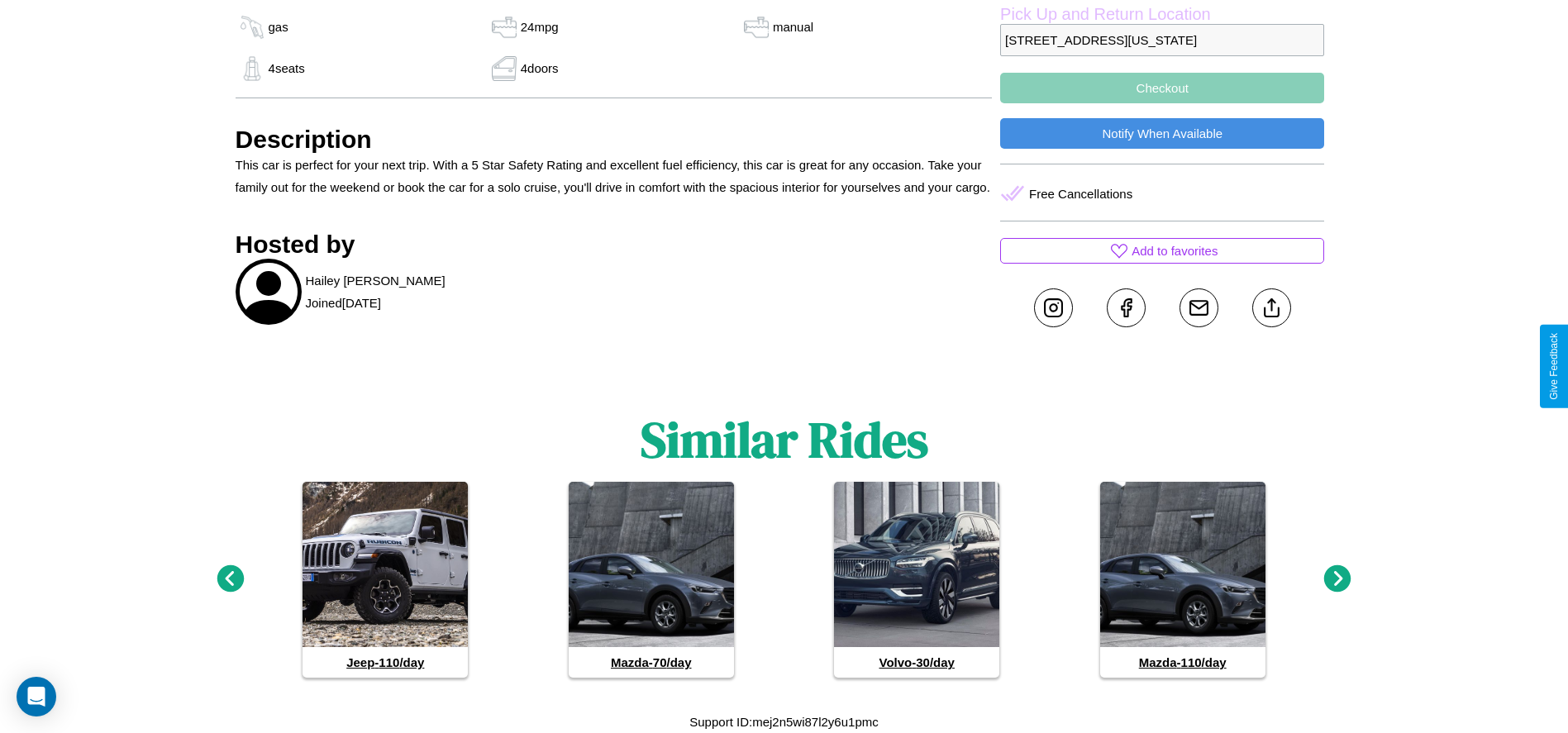
scroll to position [827, 0]
click at [1338, 579] on icon at bounding box center [1338, 578] width 27 height 27
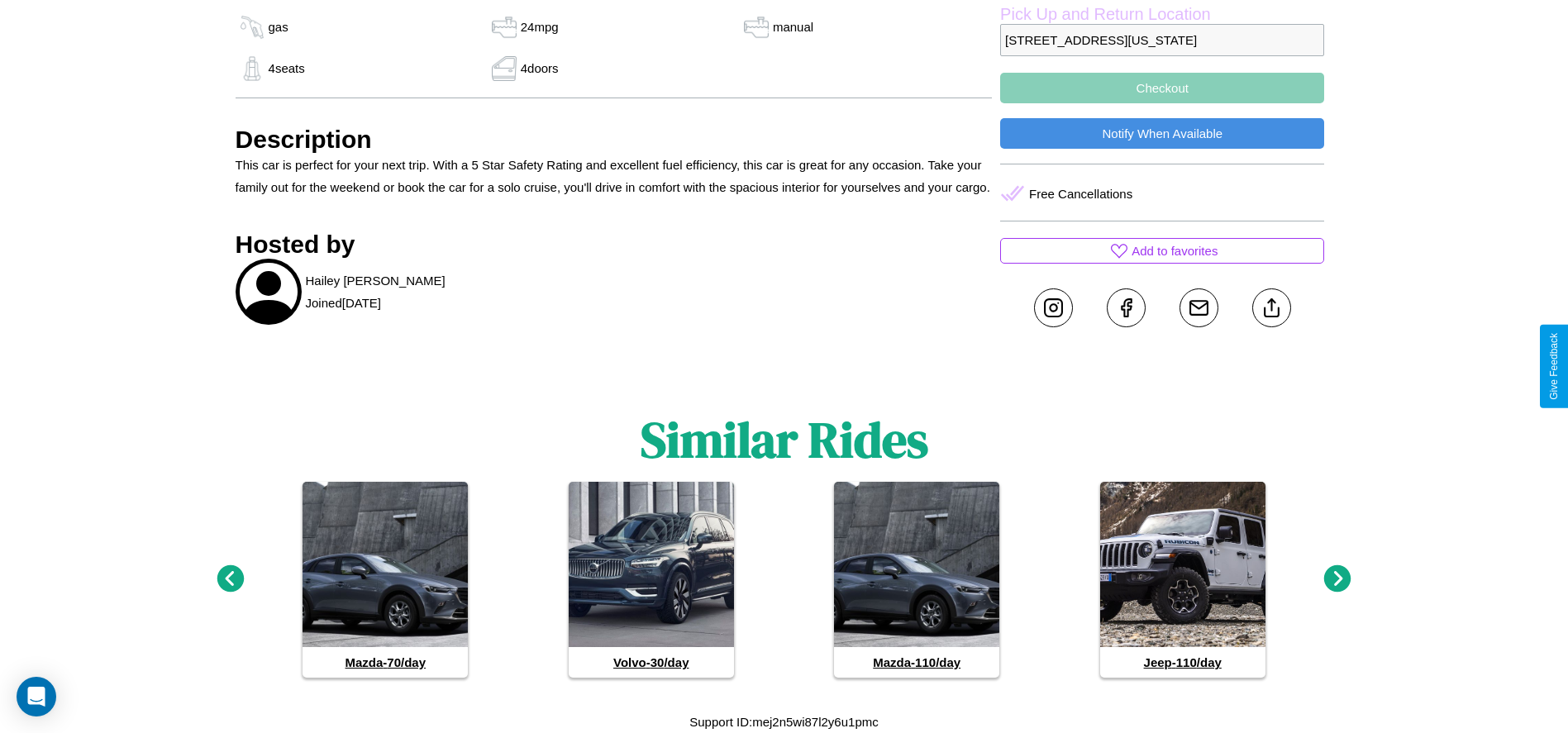
click at [1338, 579] on icon at bounding box center [1338, 578] width 27 height 27
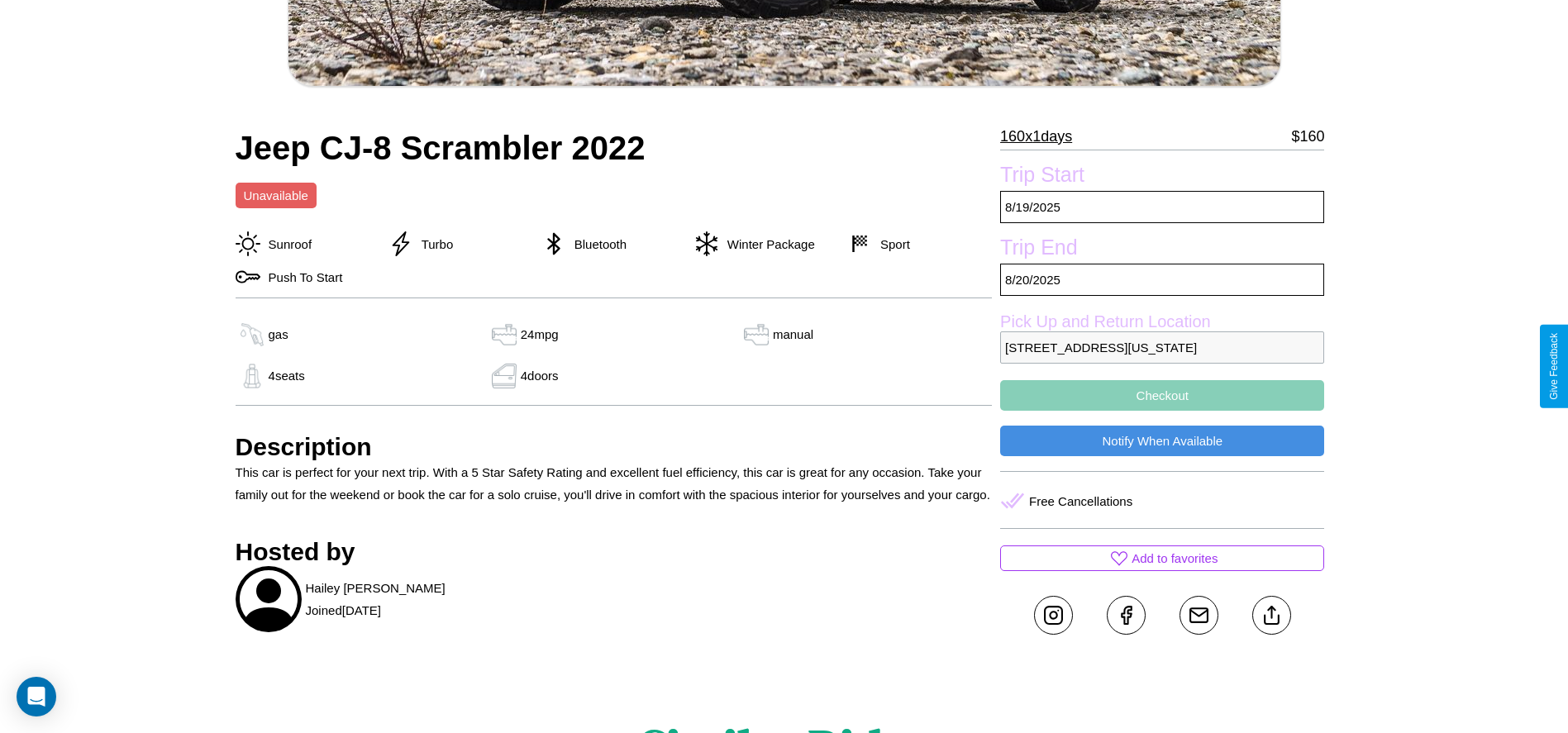
scroll to position [490, 0]
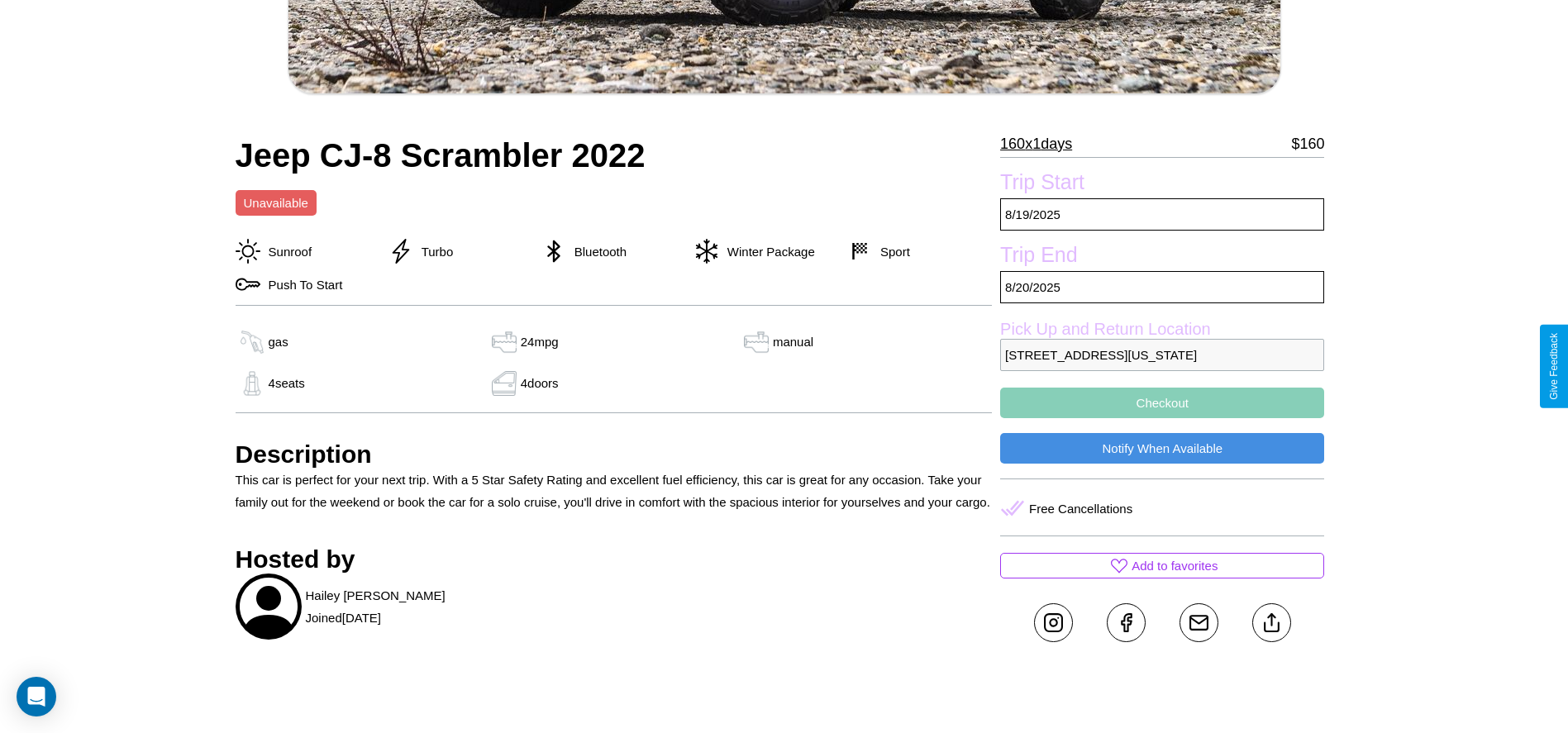
click at [1163, 366] on p "8578 River Road Los Angeles California 14172 United States" at bounding box center [1162, 354] width 324 height 32
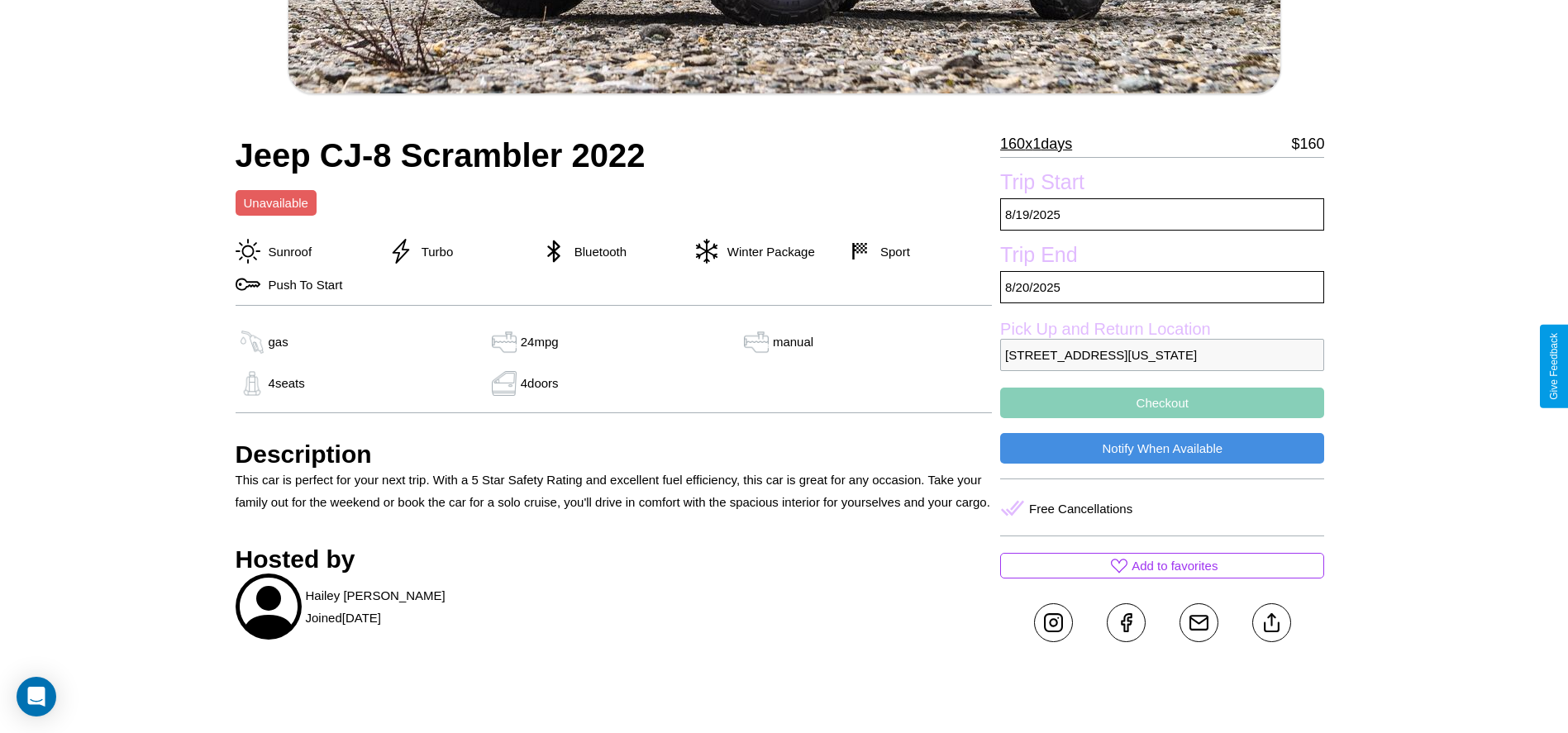
click at [1163, 366] on p "8578 River Road Los Angeles California 14172 United States" at bounding box center [1162, 354] width 324 height 32
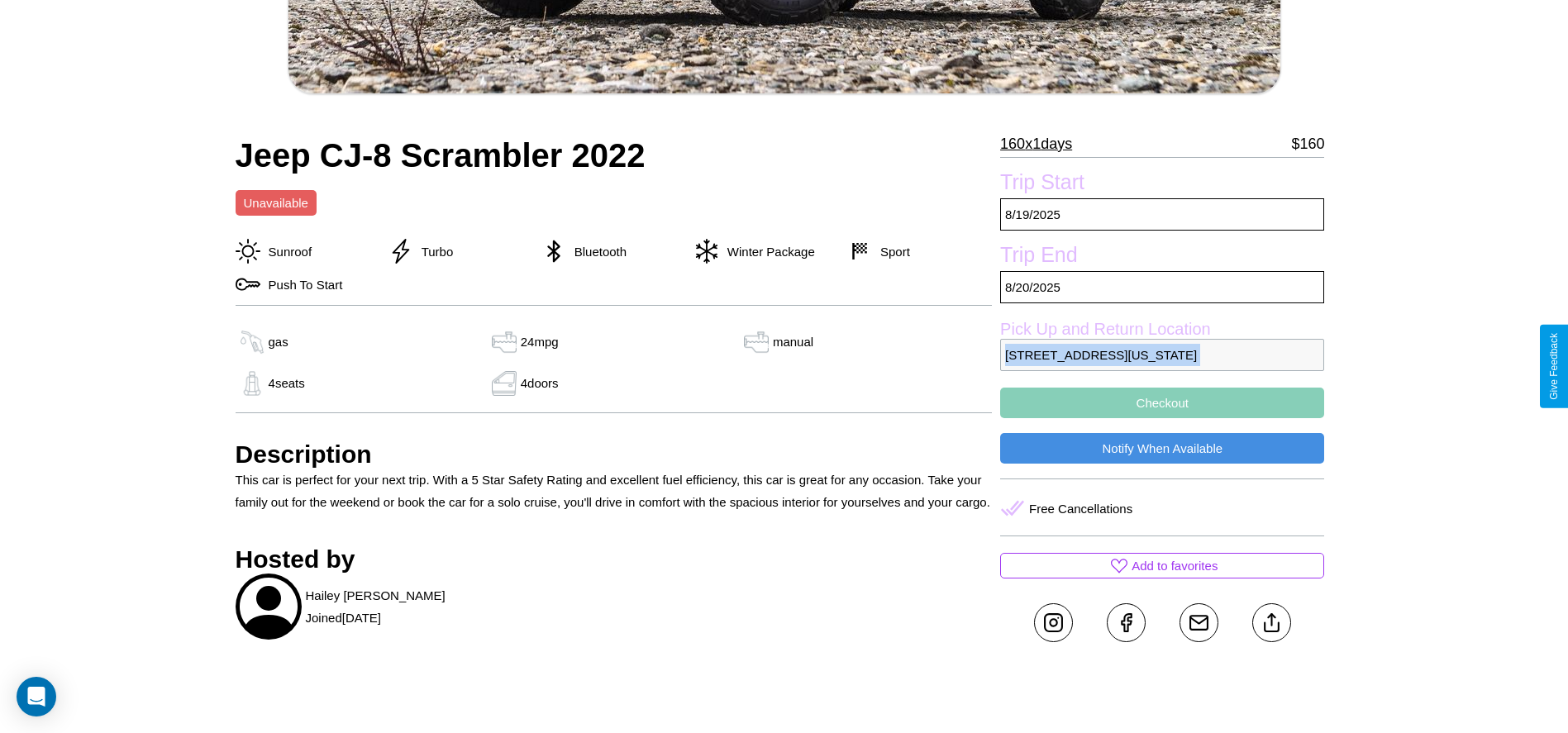
click at [1163, 366] on p "8578 River Road Los Angeles California 14172 United States" at bounding box center [1162, 354] width 324 height 32
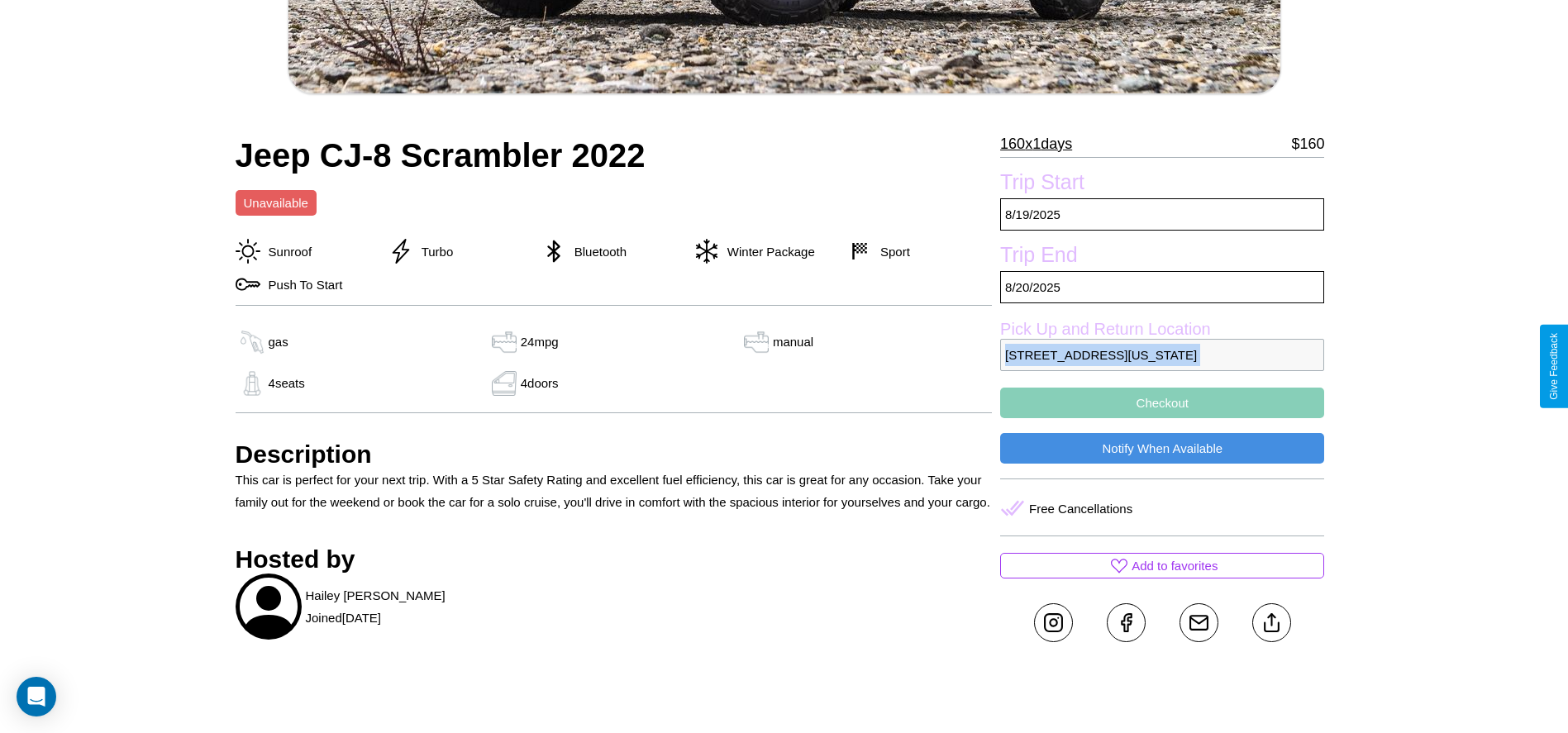
click at [1163, 366] on p "8578 River Road Los Angeles California 14172 United States" at bounding box center [1162, 354] width 324 height 32
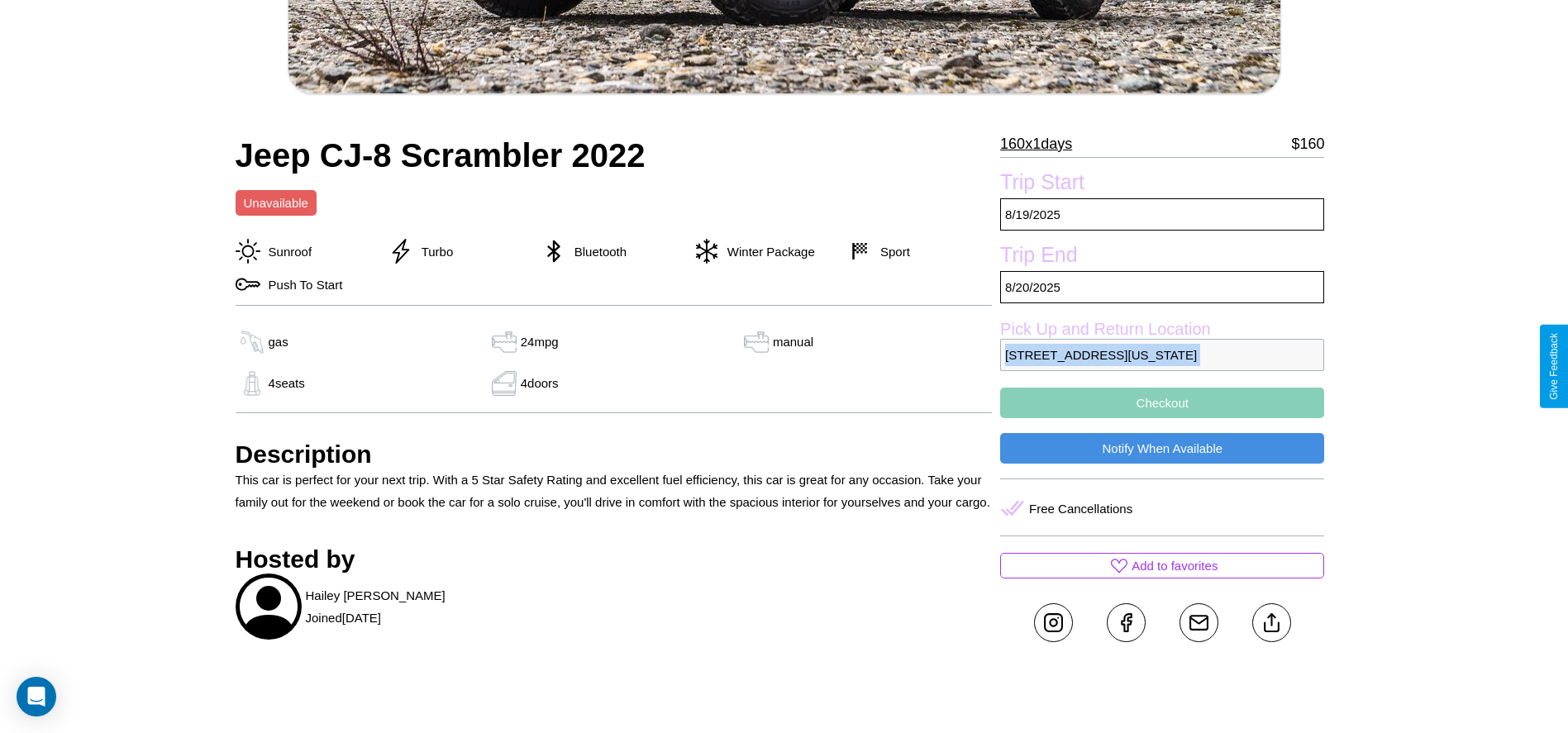
click at [1163, 366] on p "8578 River Road Los Angeles California 14172 United States" at bounding box center [1162, 354] width 324 height 32
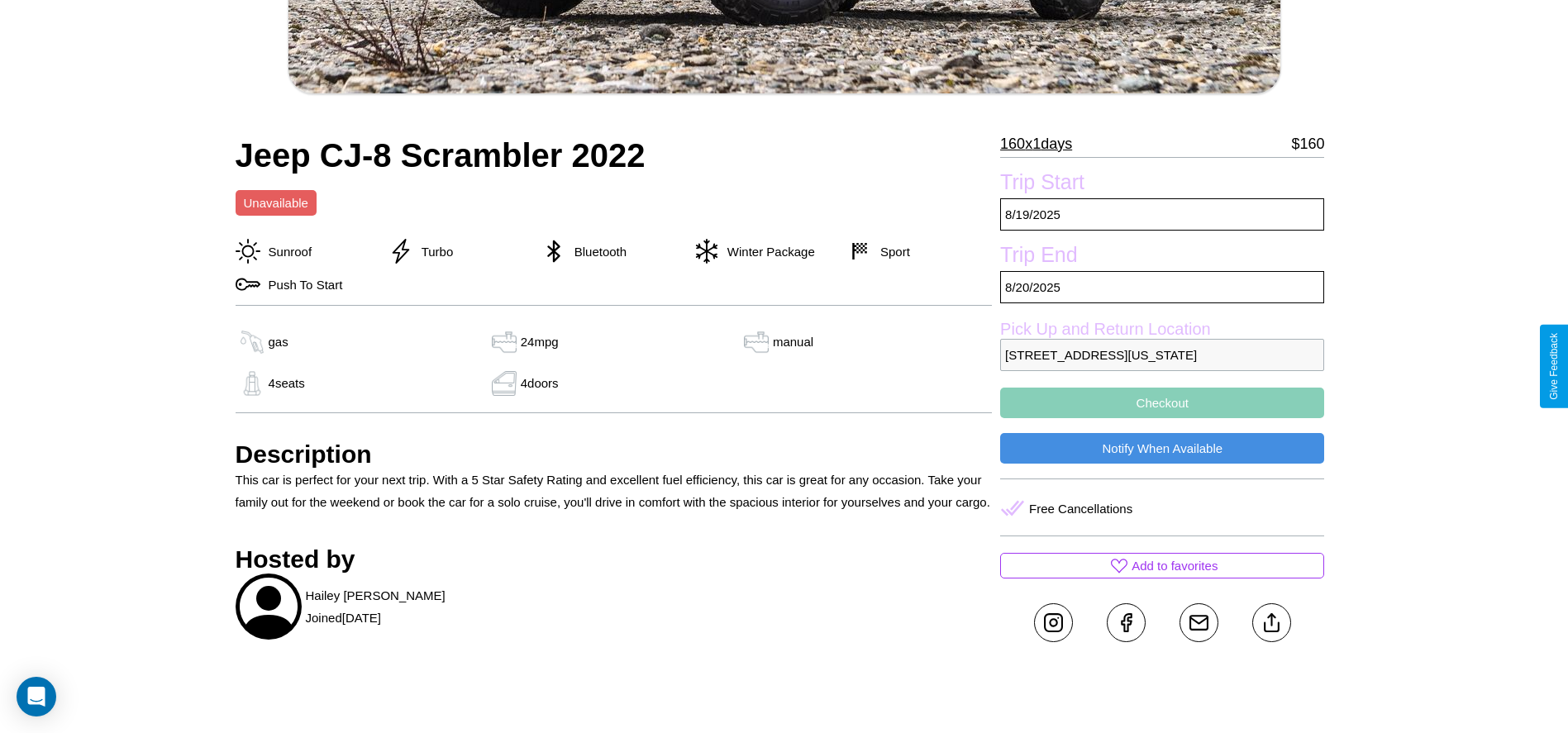
scroll to position [549, 0]
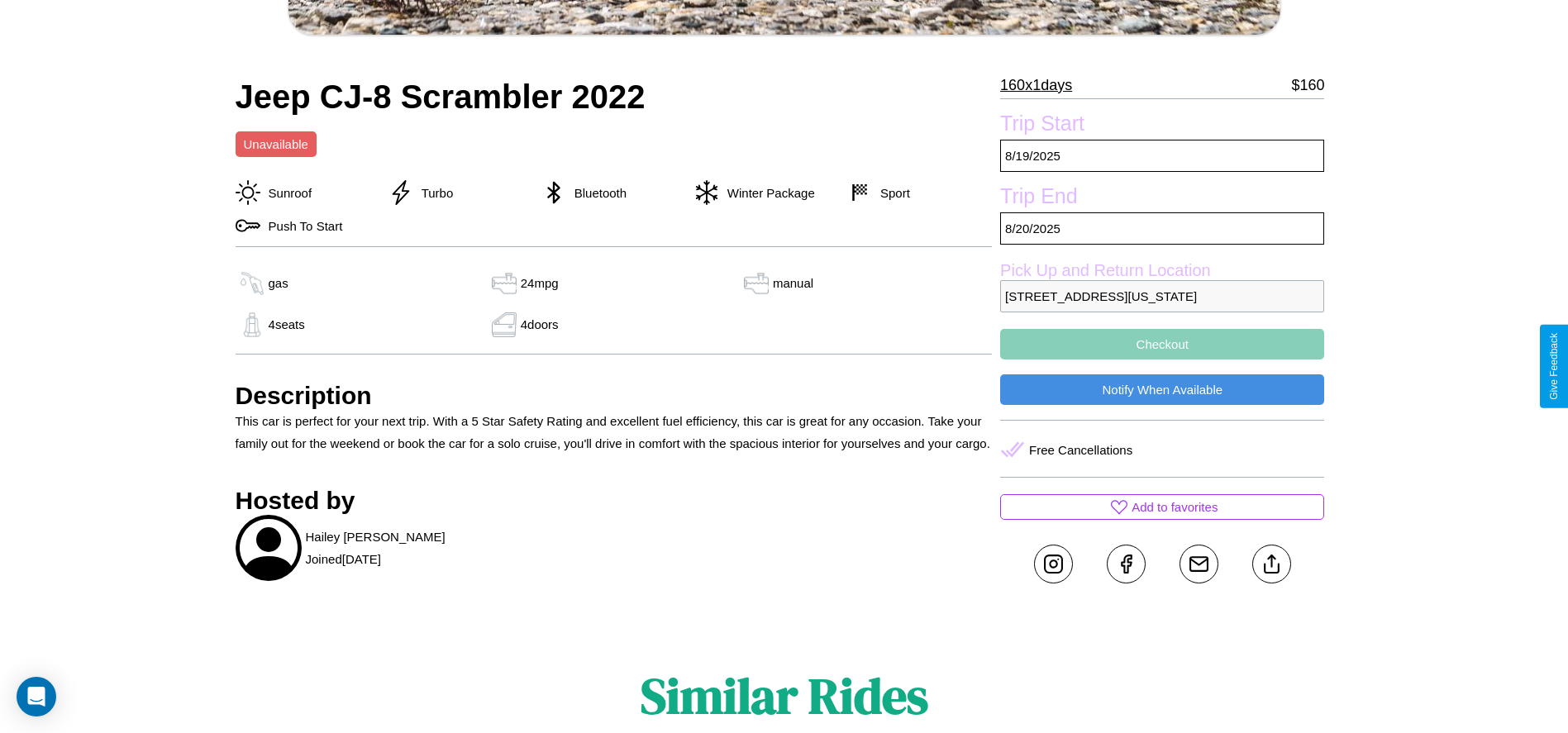
click at [1163, 359] on button "Checkout" at bounding box center [1162, 344] width 324 height 31
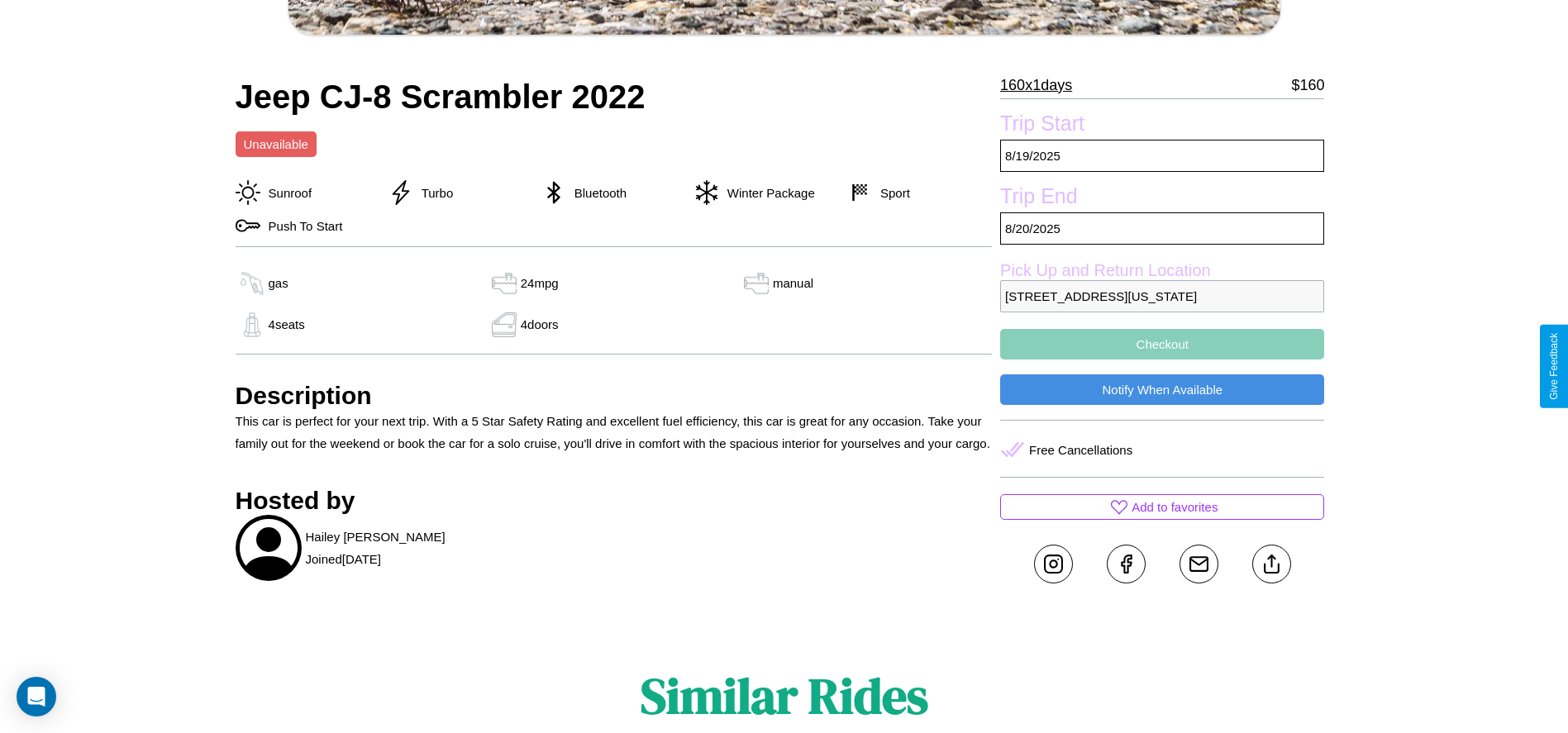
click at [1163, 359] on button "Checkout" at bounding box center [1162, 344] width 324 height 31
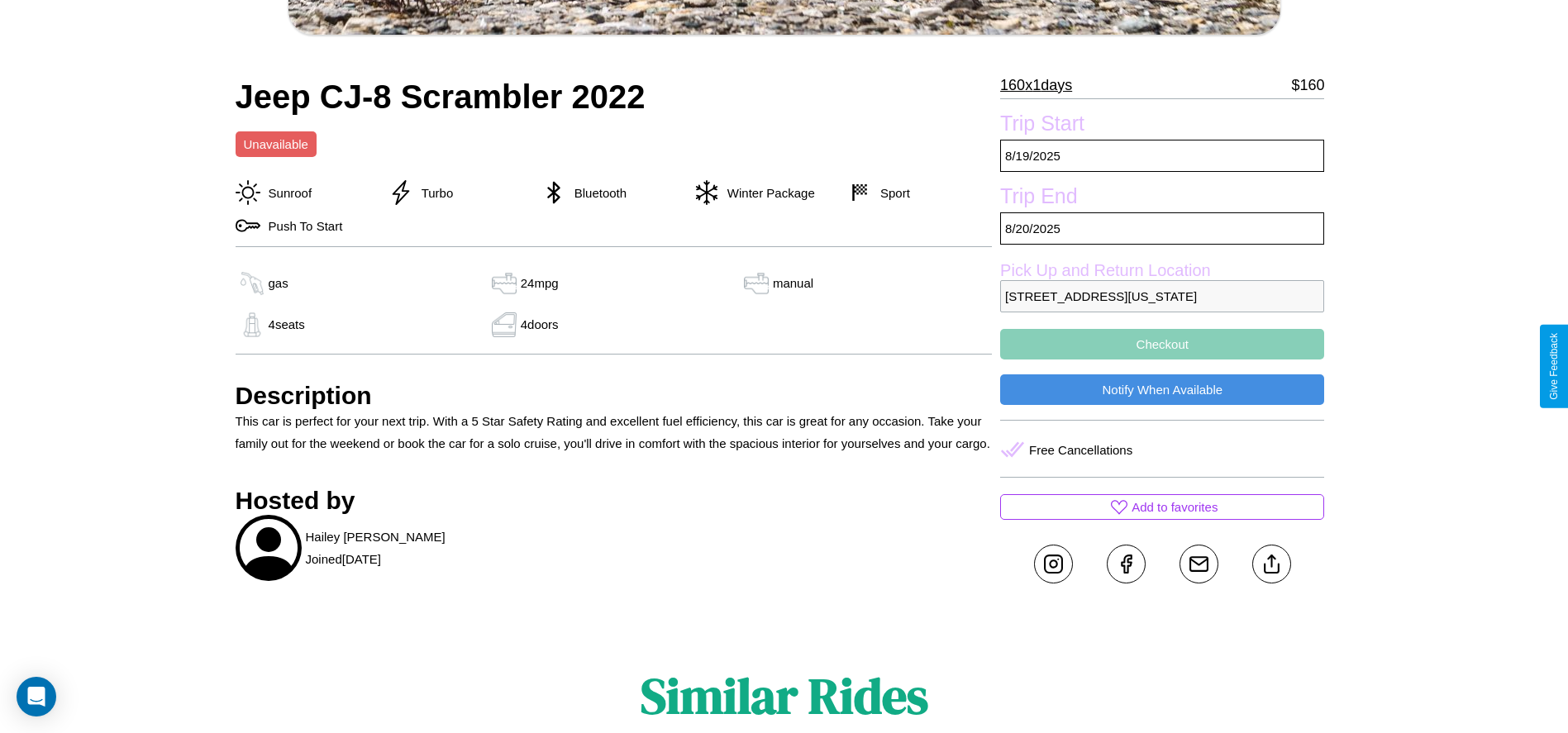
click at [1163, 359] on button "Checkout" at bounding box center [1162, 344] width 324 height 31
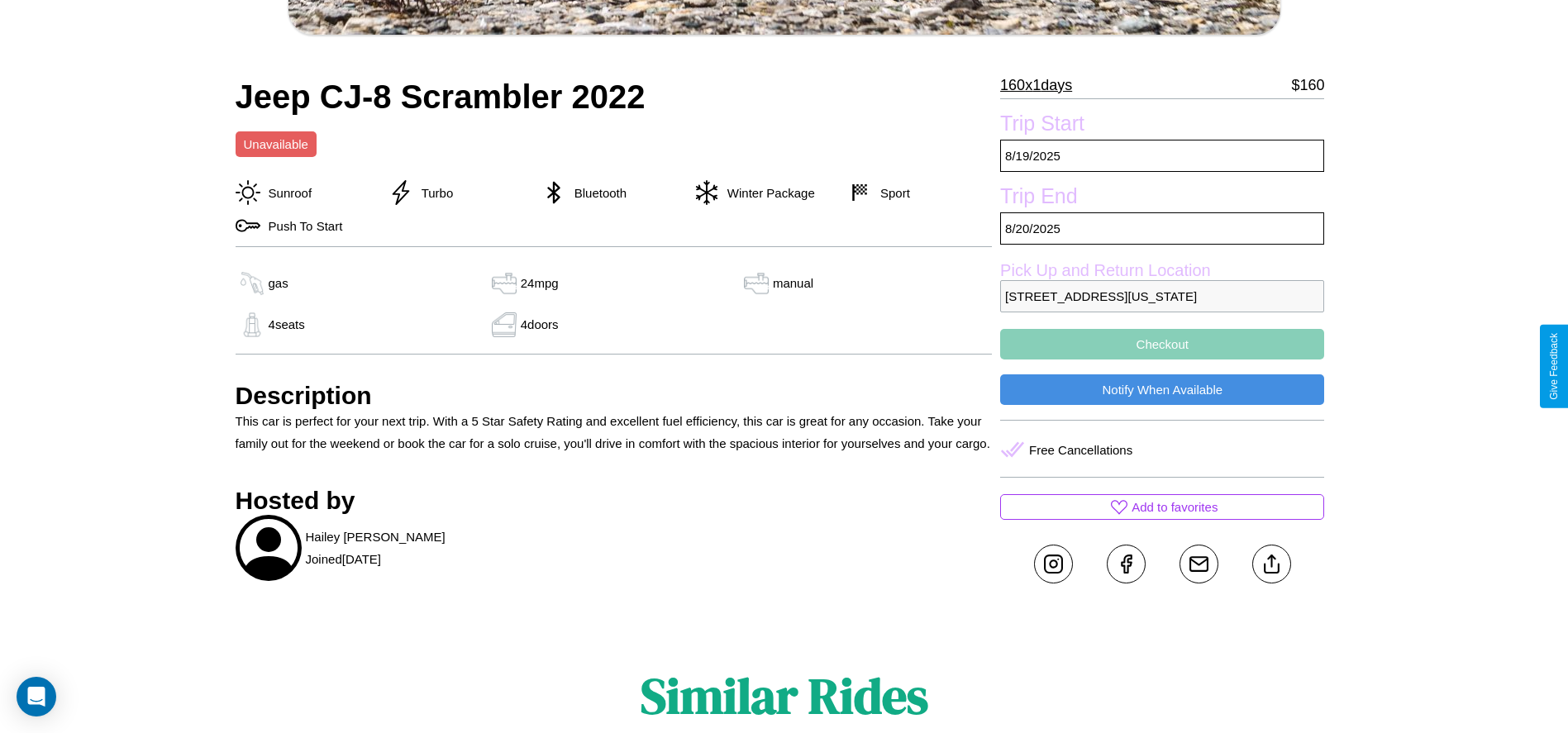
click at [1163, 359] on button "Checkout" at bounding box center [1162, 344] width 324 height 31
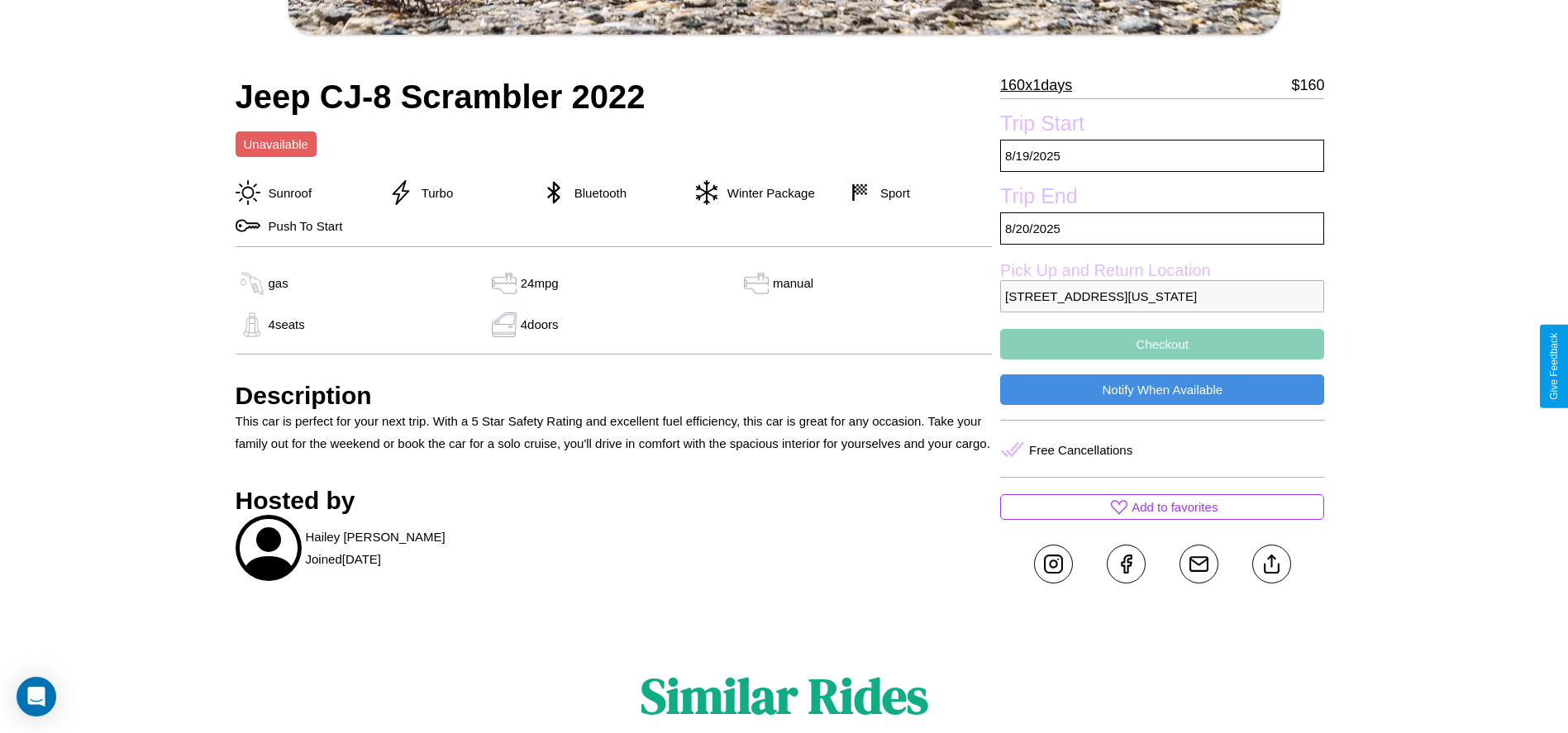
click at [1163, 359] on button "Checkout" at bounding box center [1162, 344] width 324 height 31
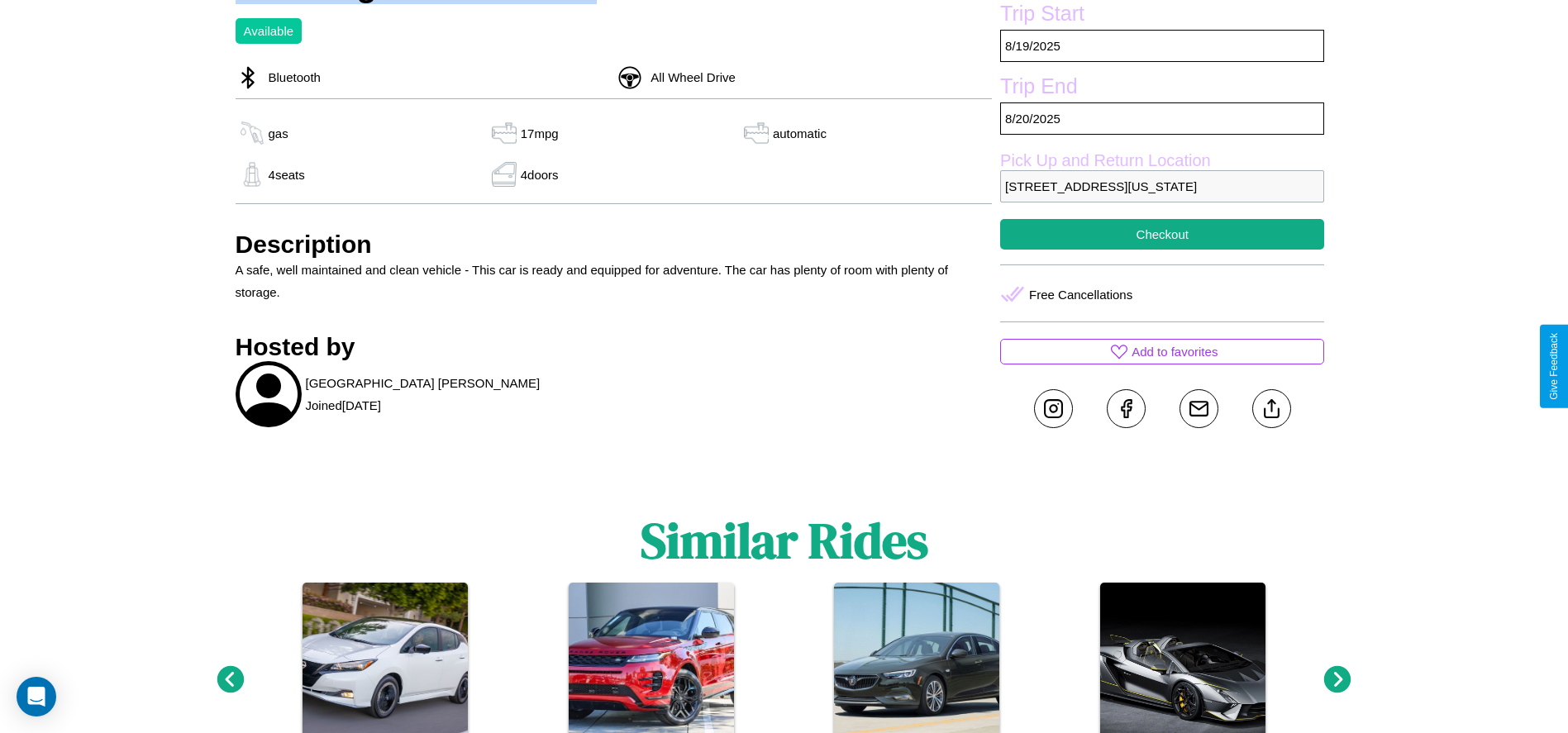
scroll to position [544, 0]
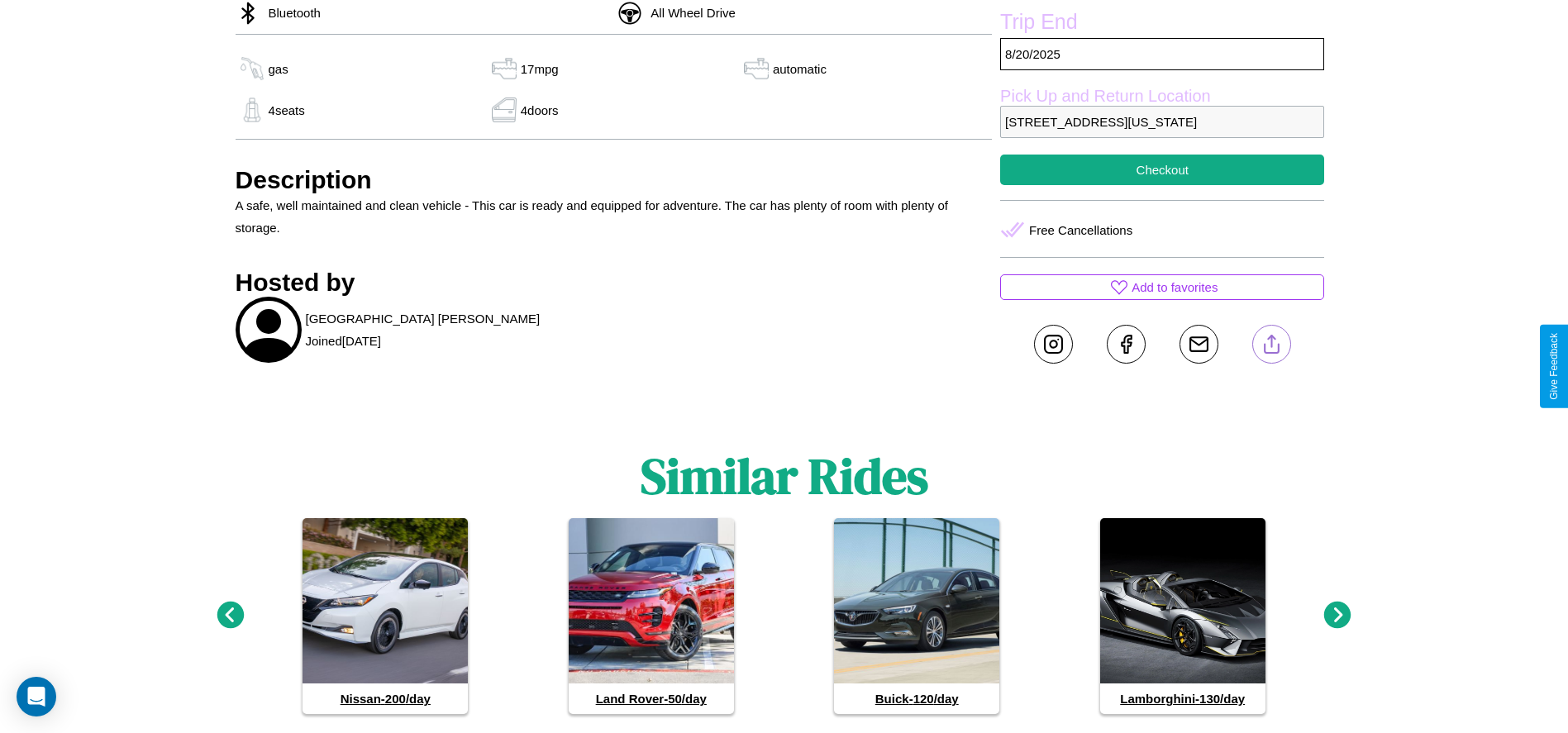
click at [1271, 347] on line at bounding box center [1271, 341] width 0 height 11
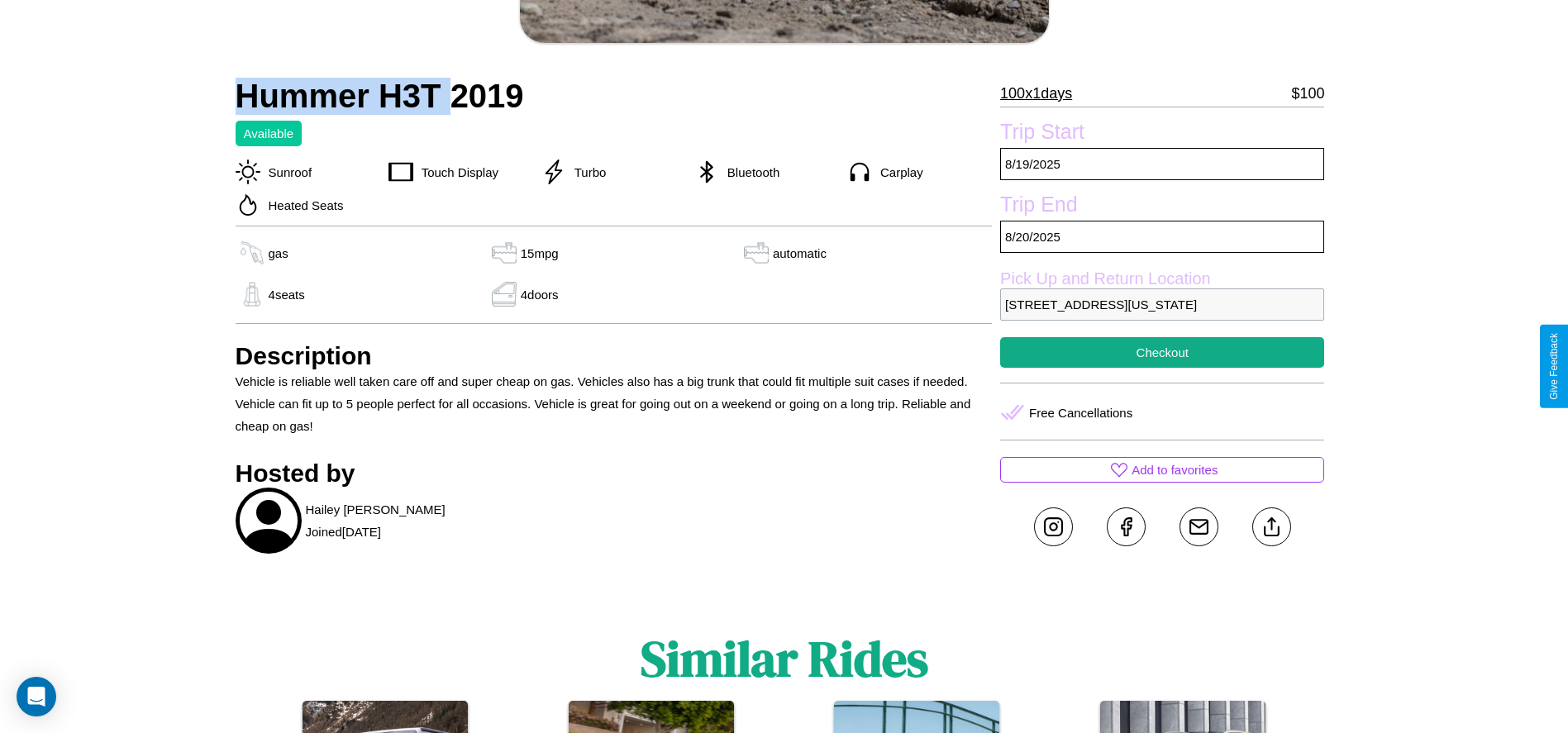
scroll to position [450, 0]
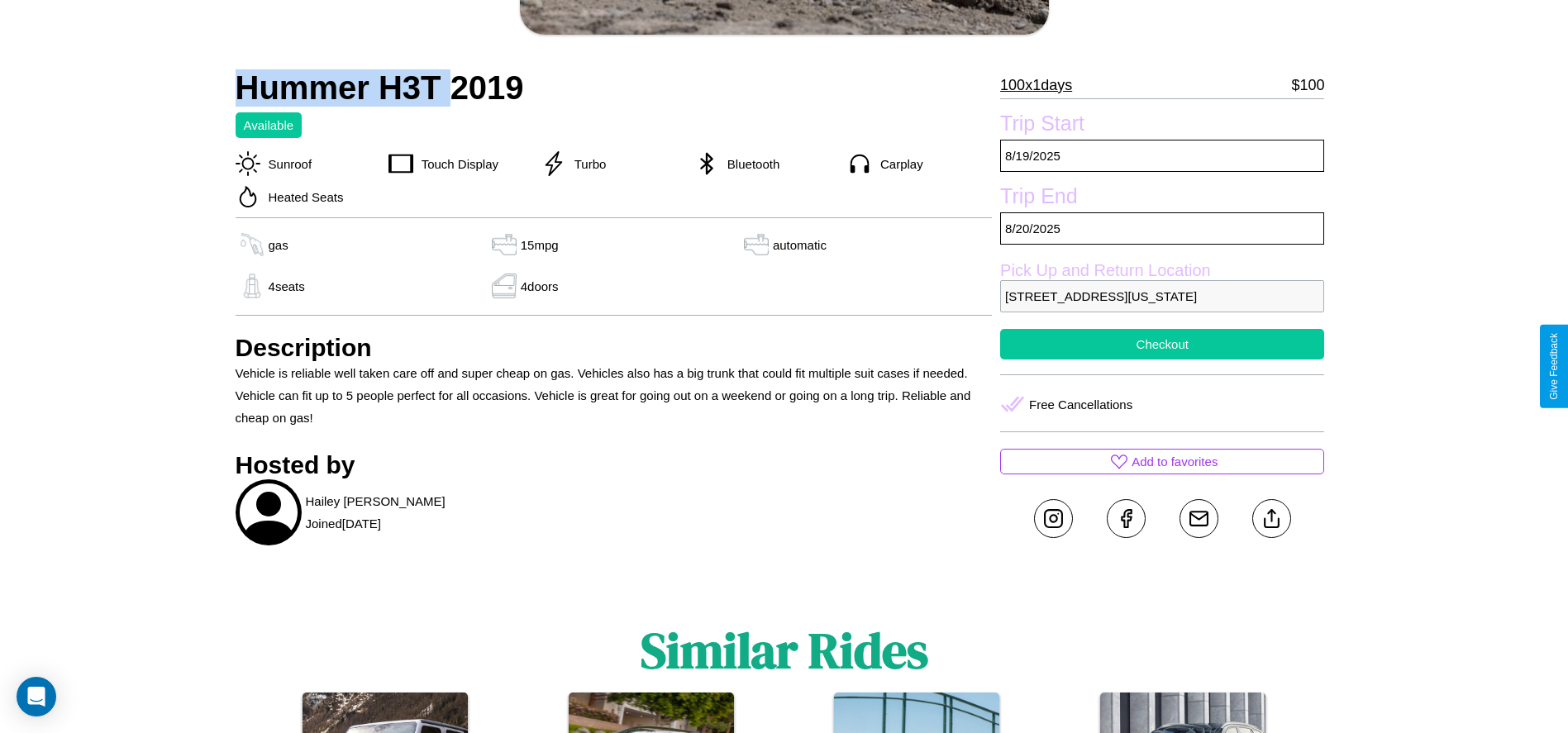
click at [1163, 359] on button "Checkout" at bounding box center [1162, 344] width 324 height 31
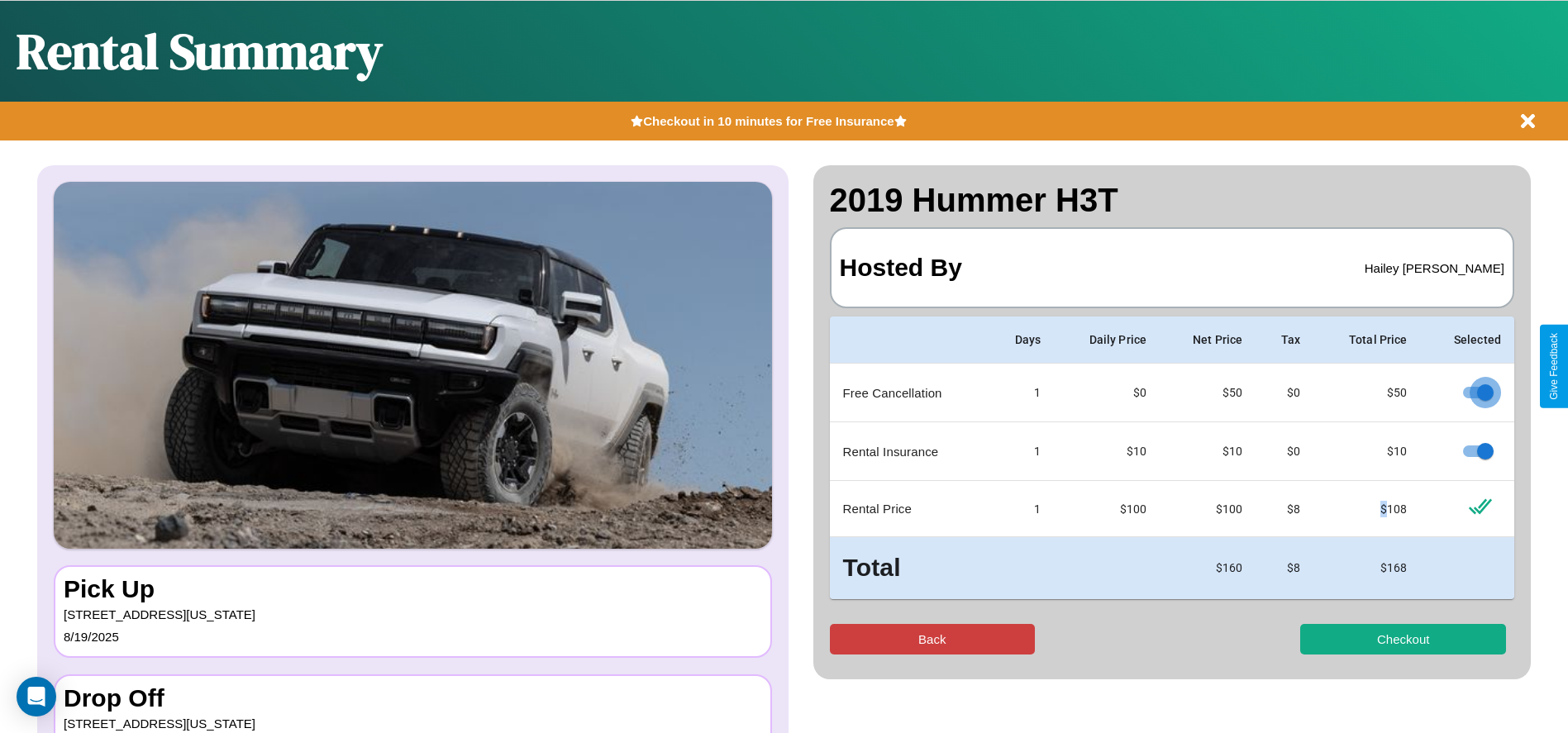
click at [932, 639] on button "Back" at bounding box center [933, 639] width 206 height 31
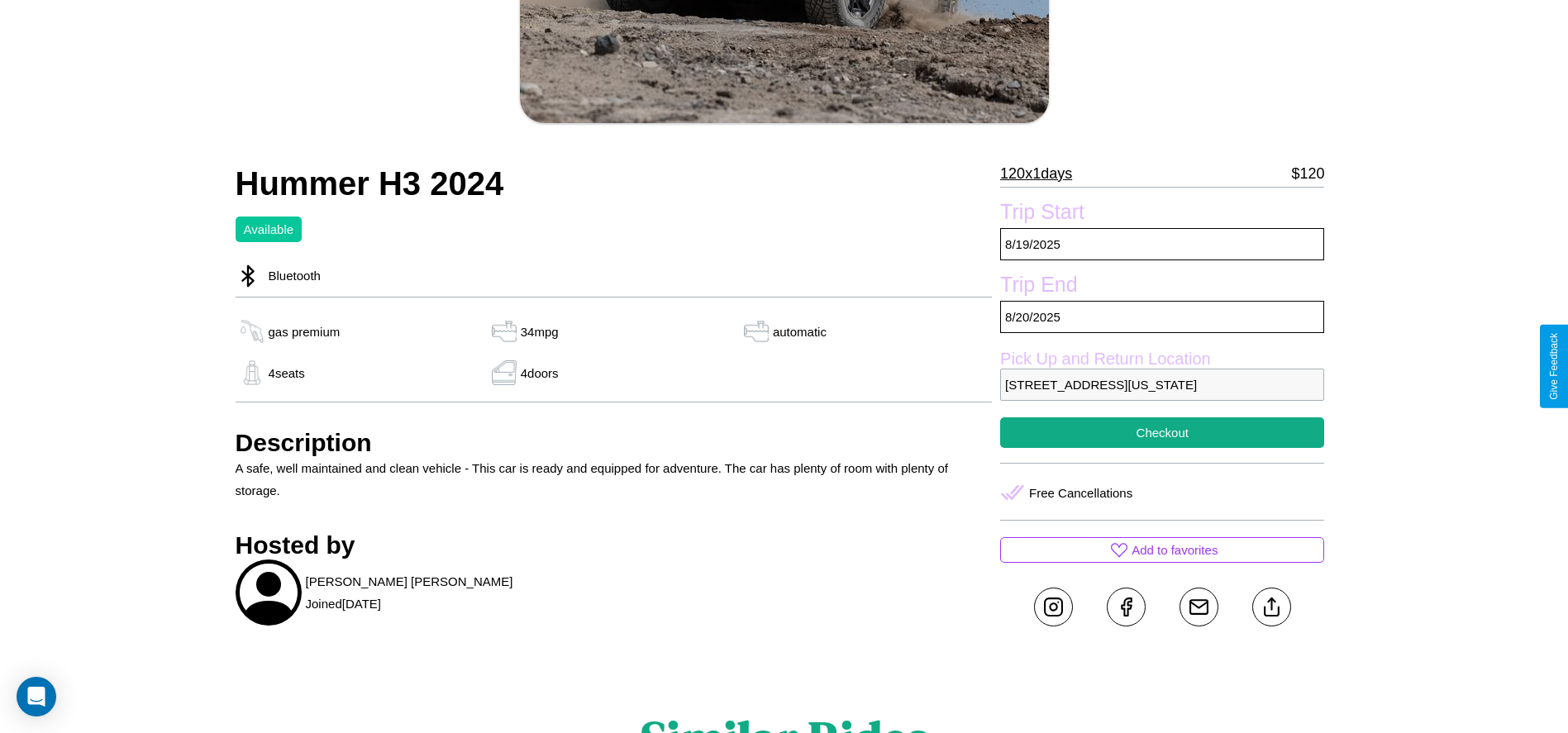
scroll to position [624, 0]
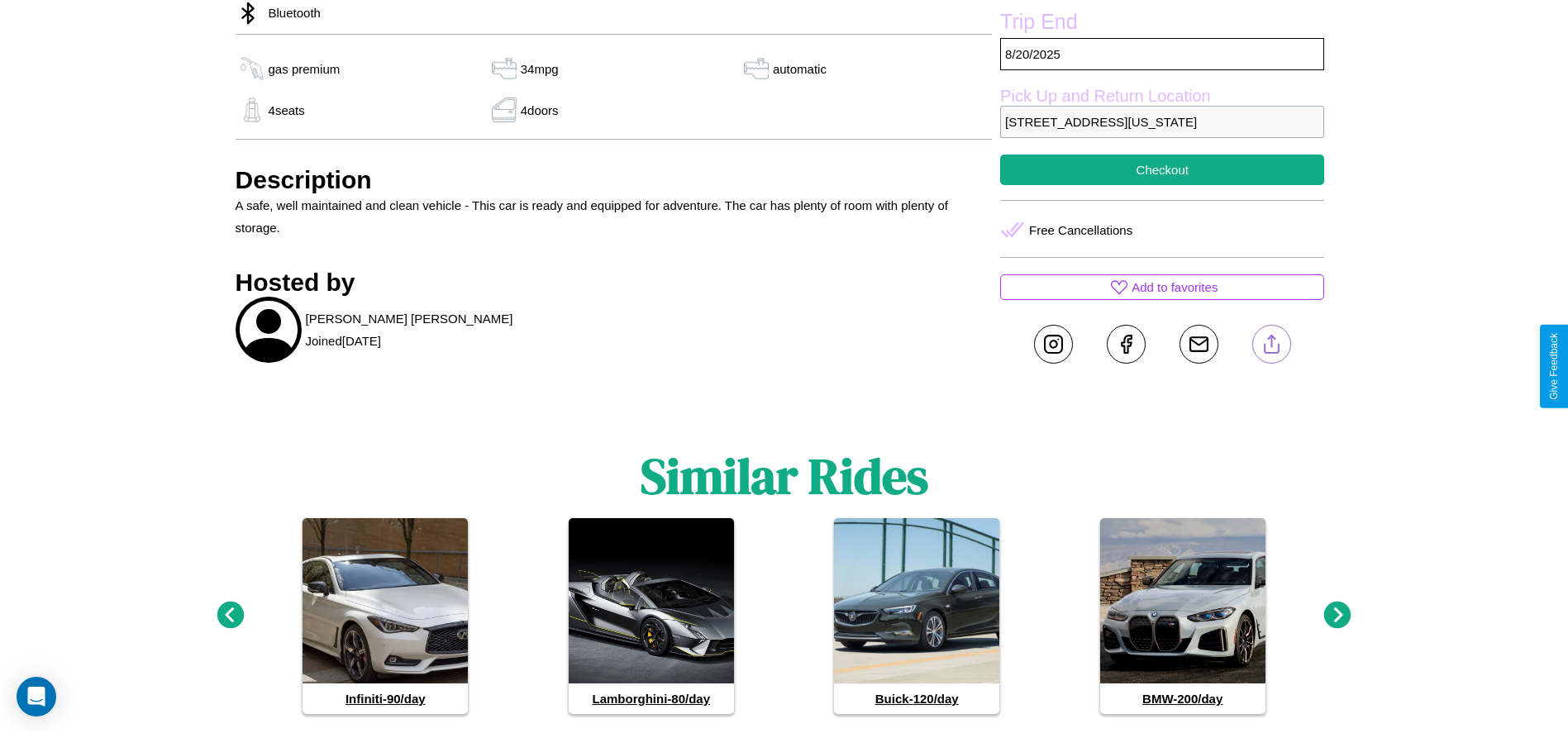
click at [1271, 347] on line at bounding box center [1271, 341] width 0 height 11
